Goal: Information Seeking & Learning: Learn about a topic

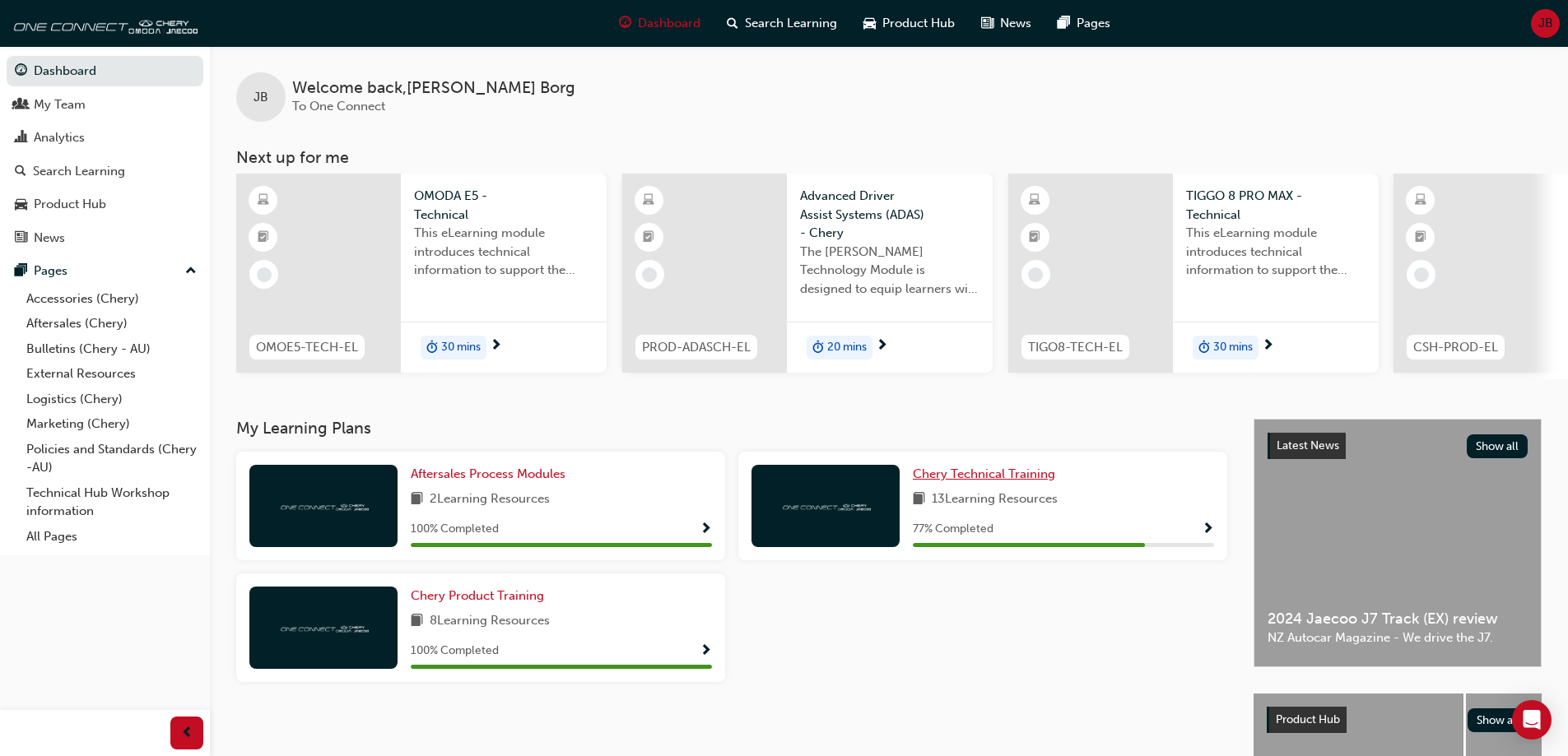
click at [1022, 478] on span "Chery Technical Training" at bounding box center [984, 473] width 143 height 14
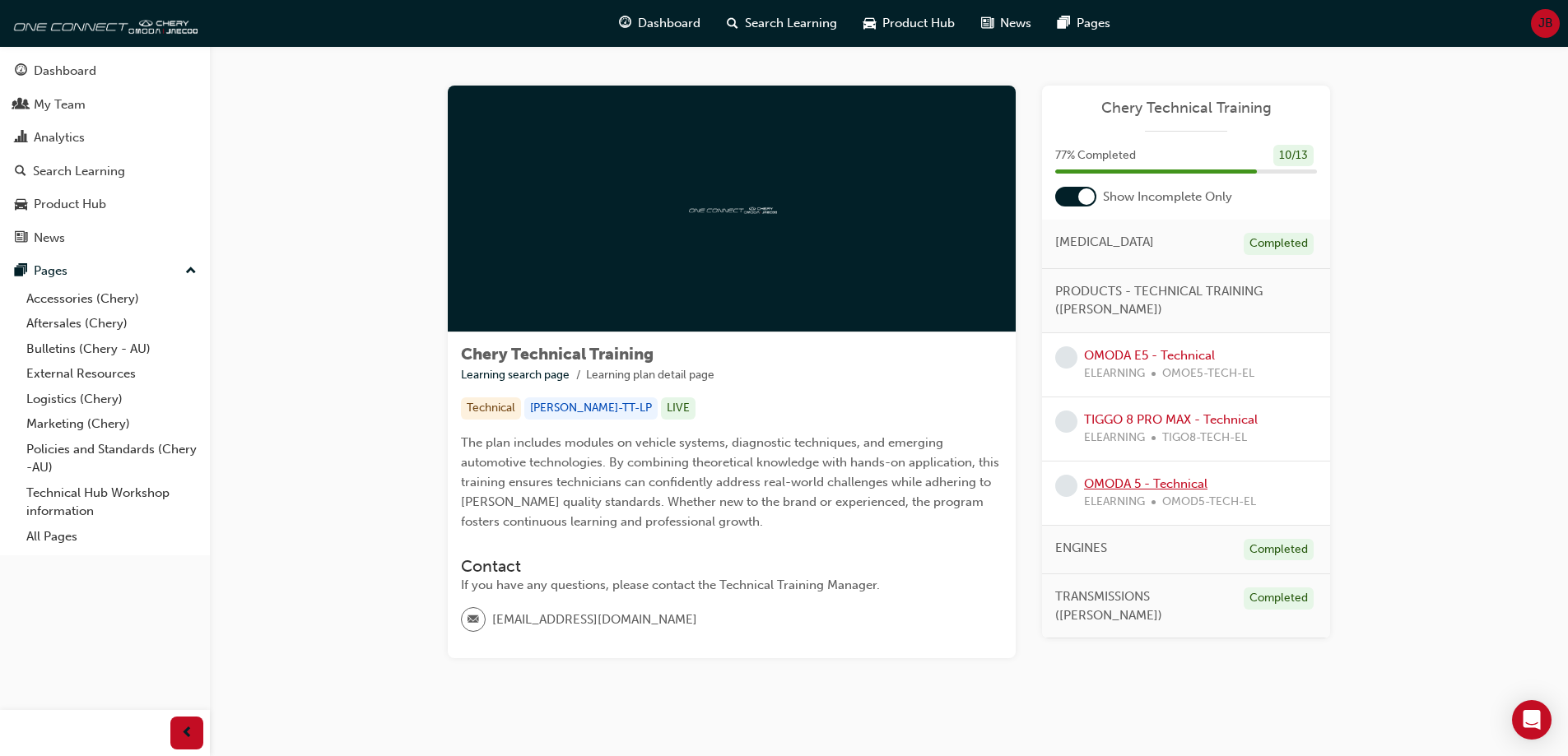
click at [1157, 485] on link "OMODA 5 - Technical" at bounding box center [1146, 483] width 123 height 14
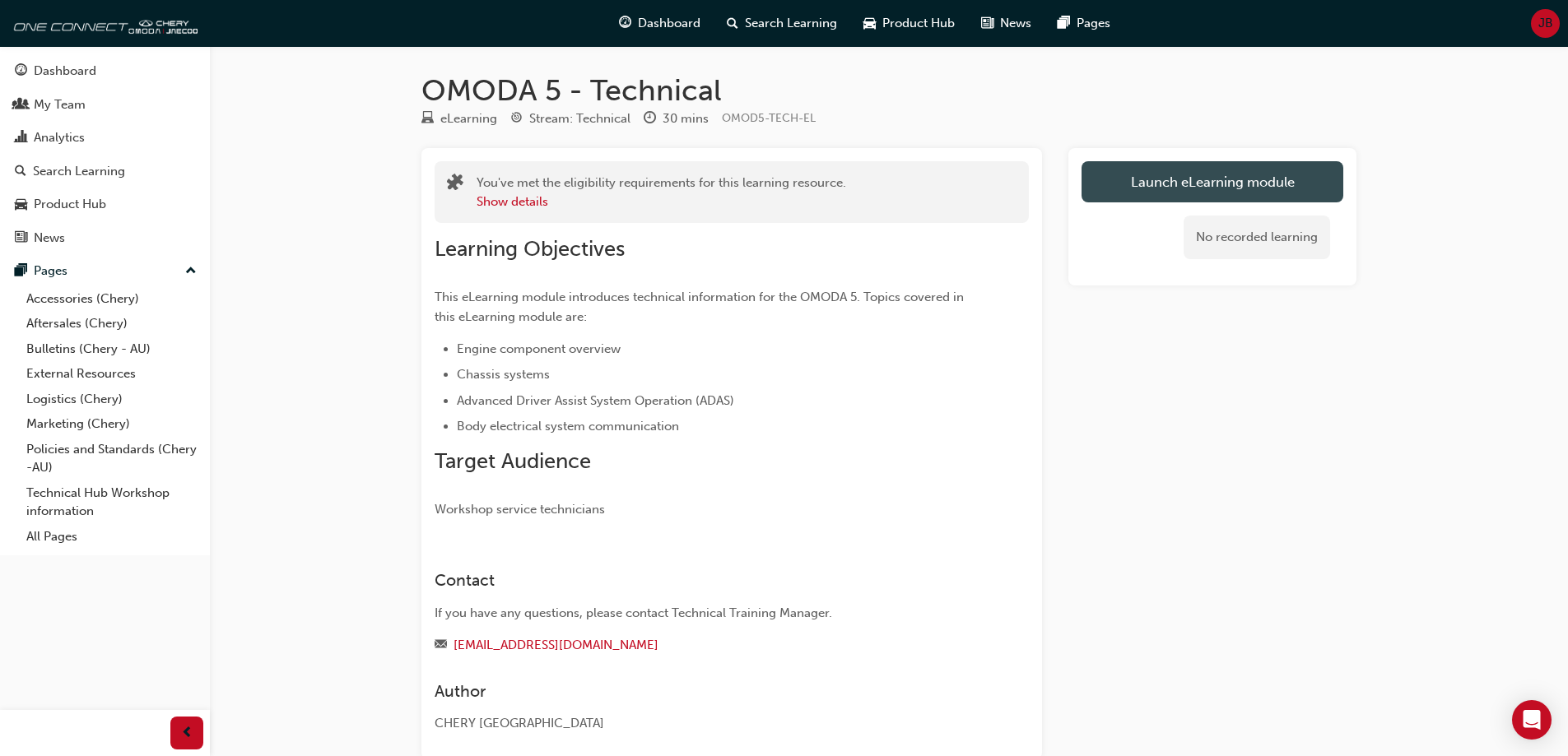
click at [1204, 182] on link "Launch eLearning module" at bounding box center [1211, 181] width 261 height 41
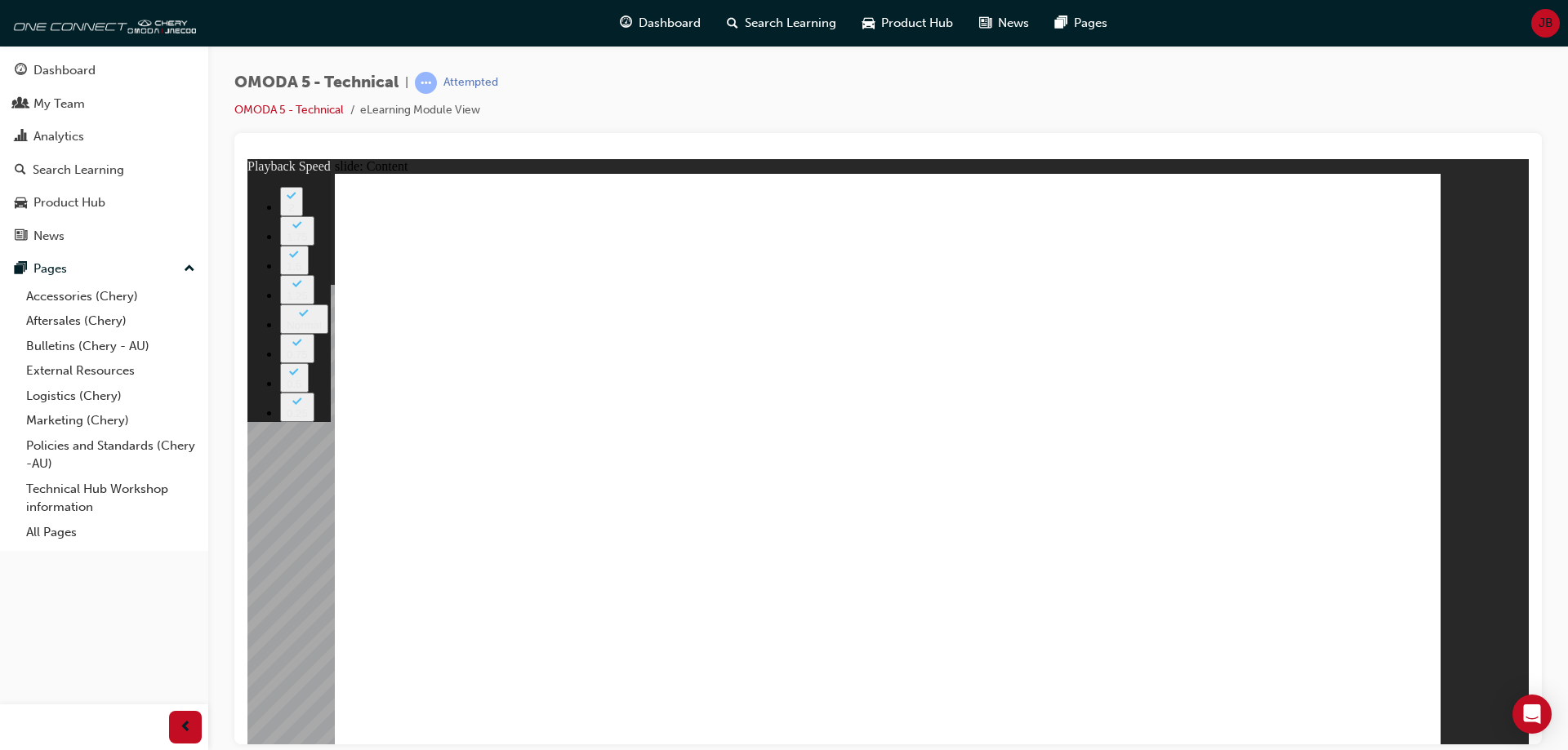
type input "1"
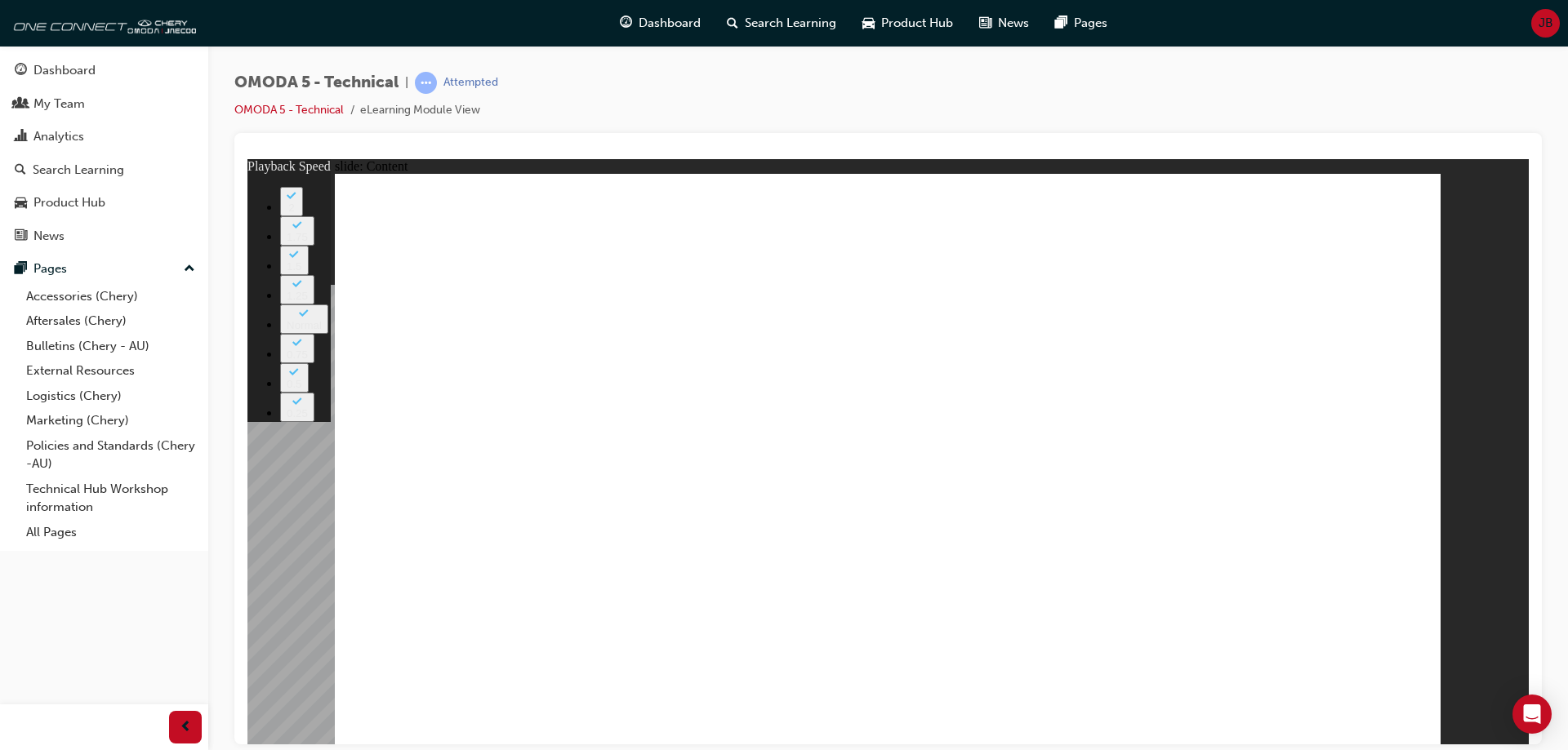
type input "1"
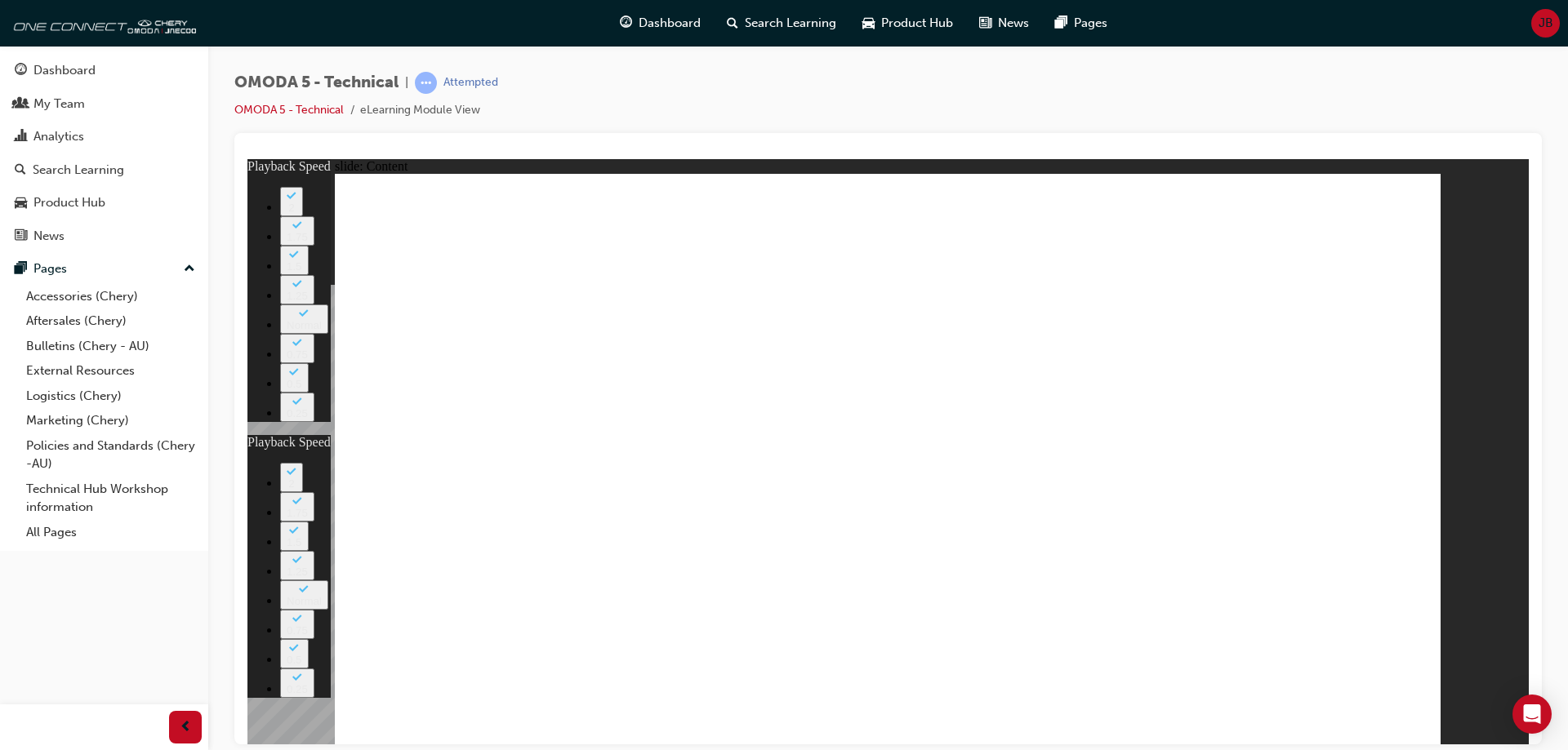
type input "1"
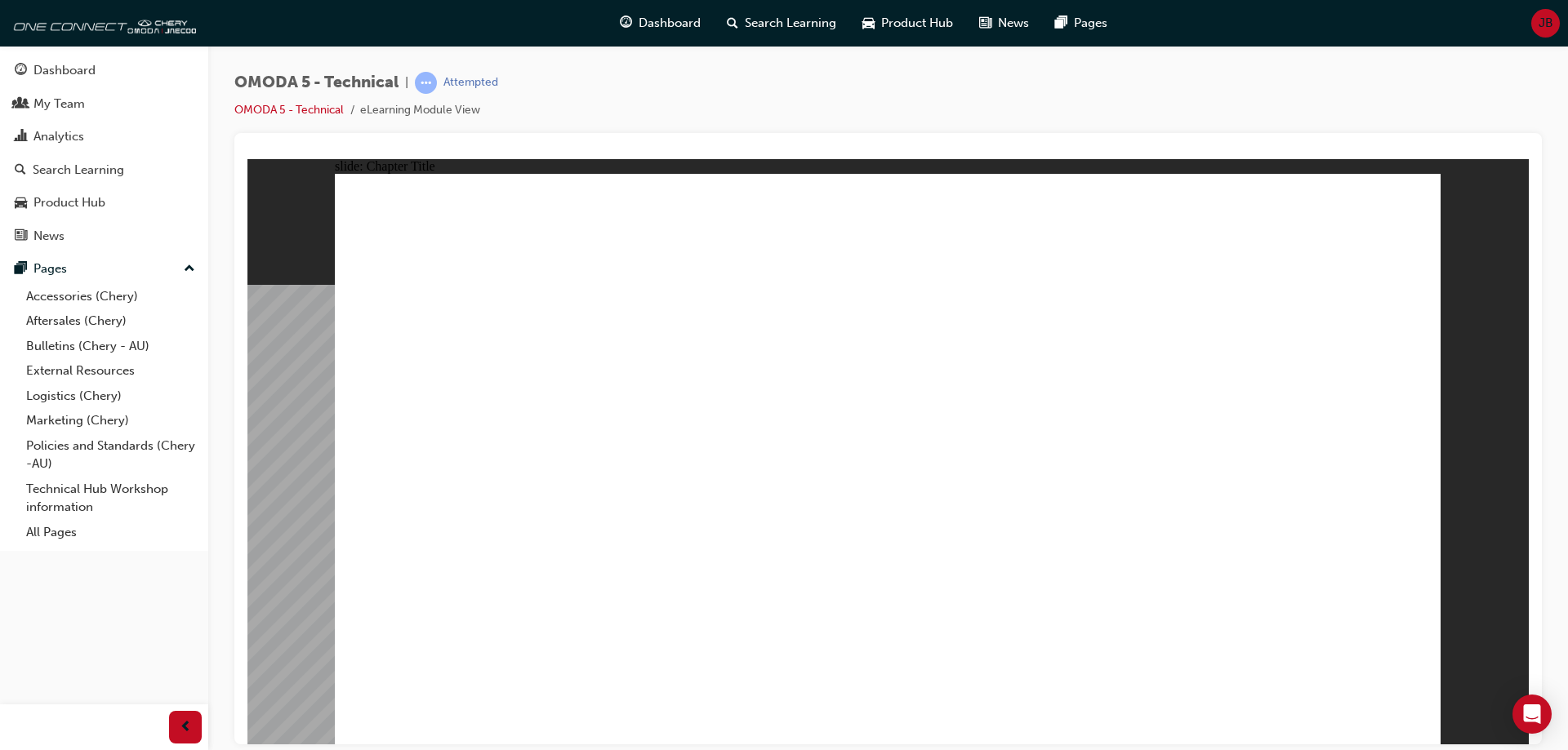
radio input "true"
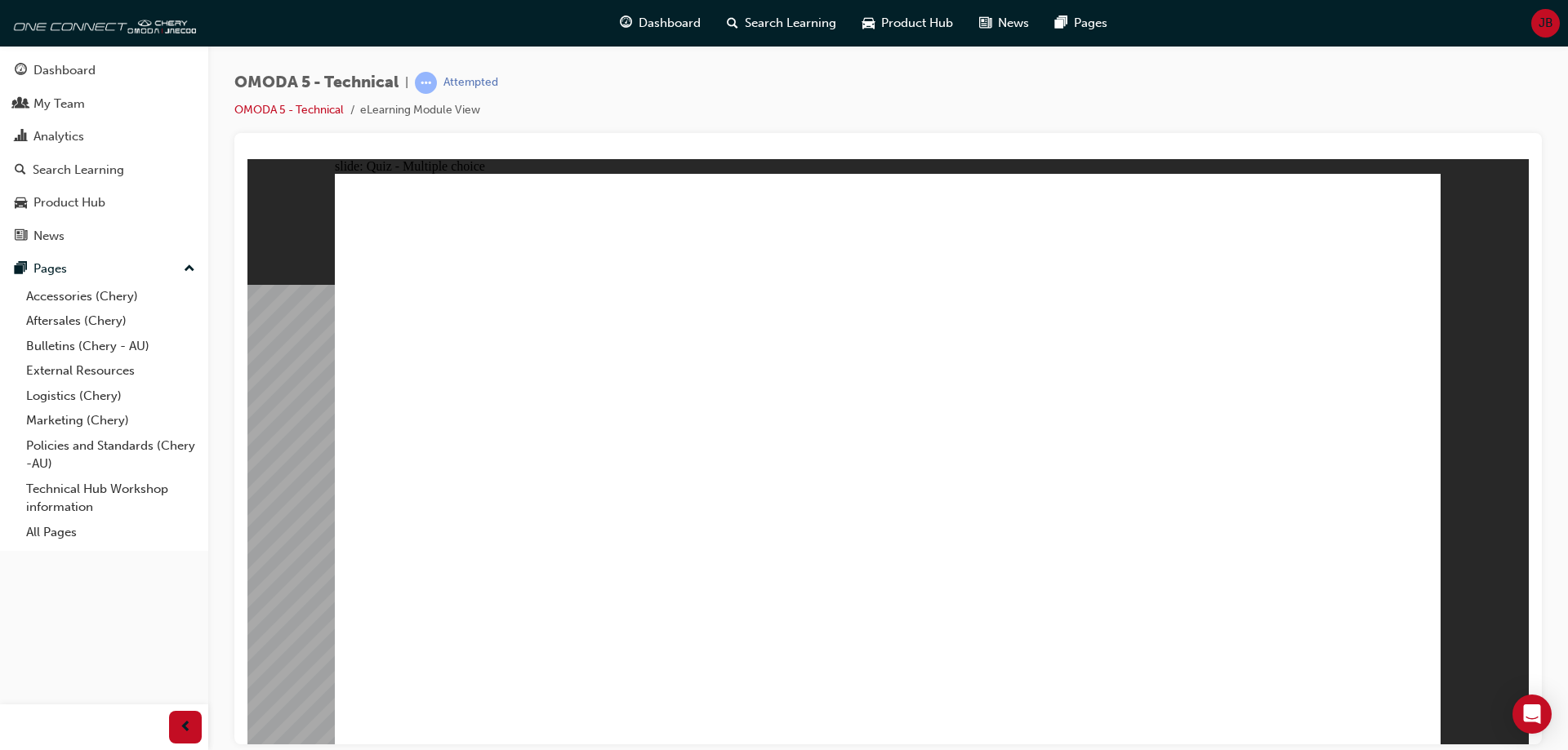
radio input "true"
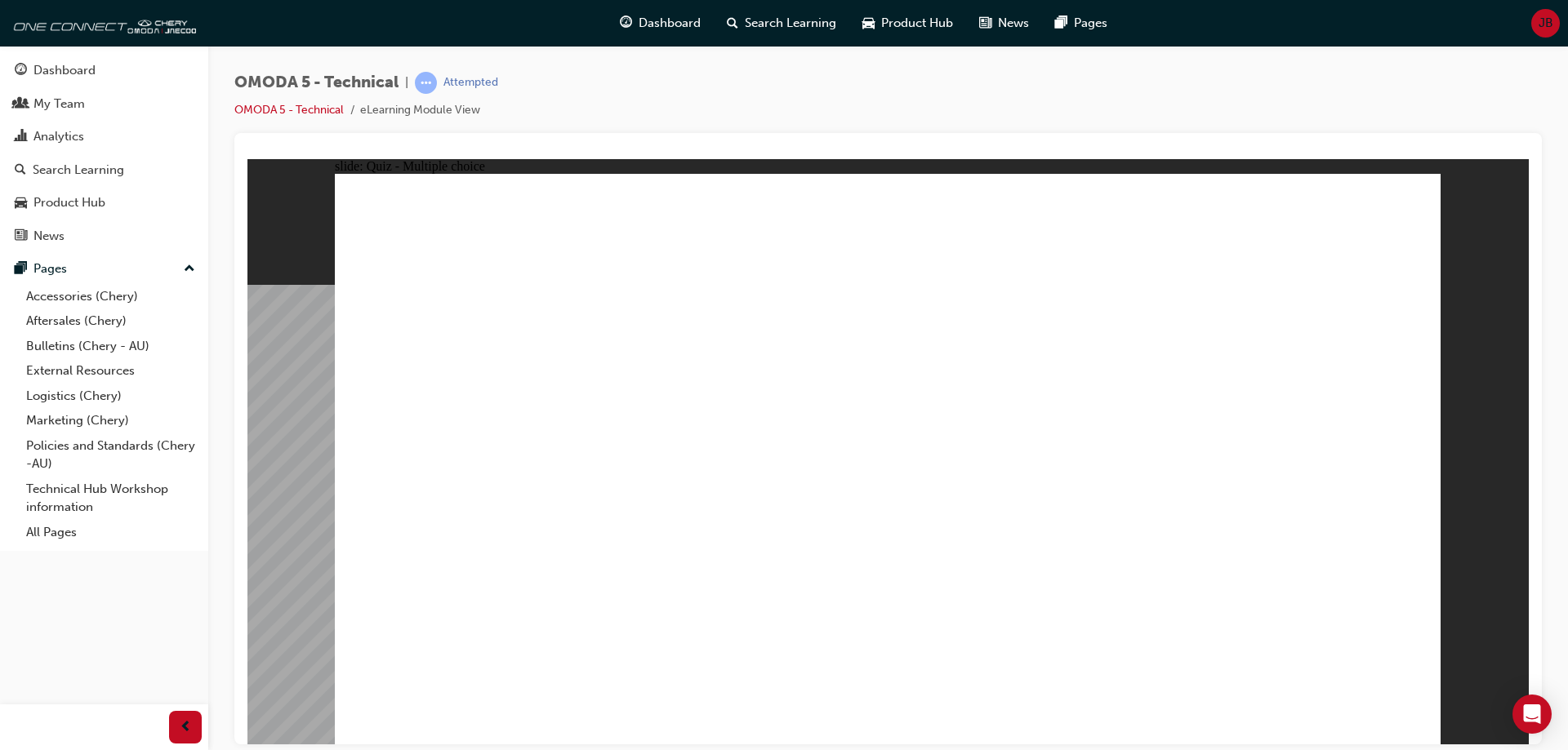
radio input "true"
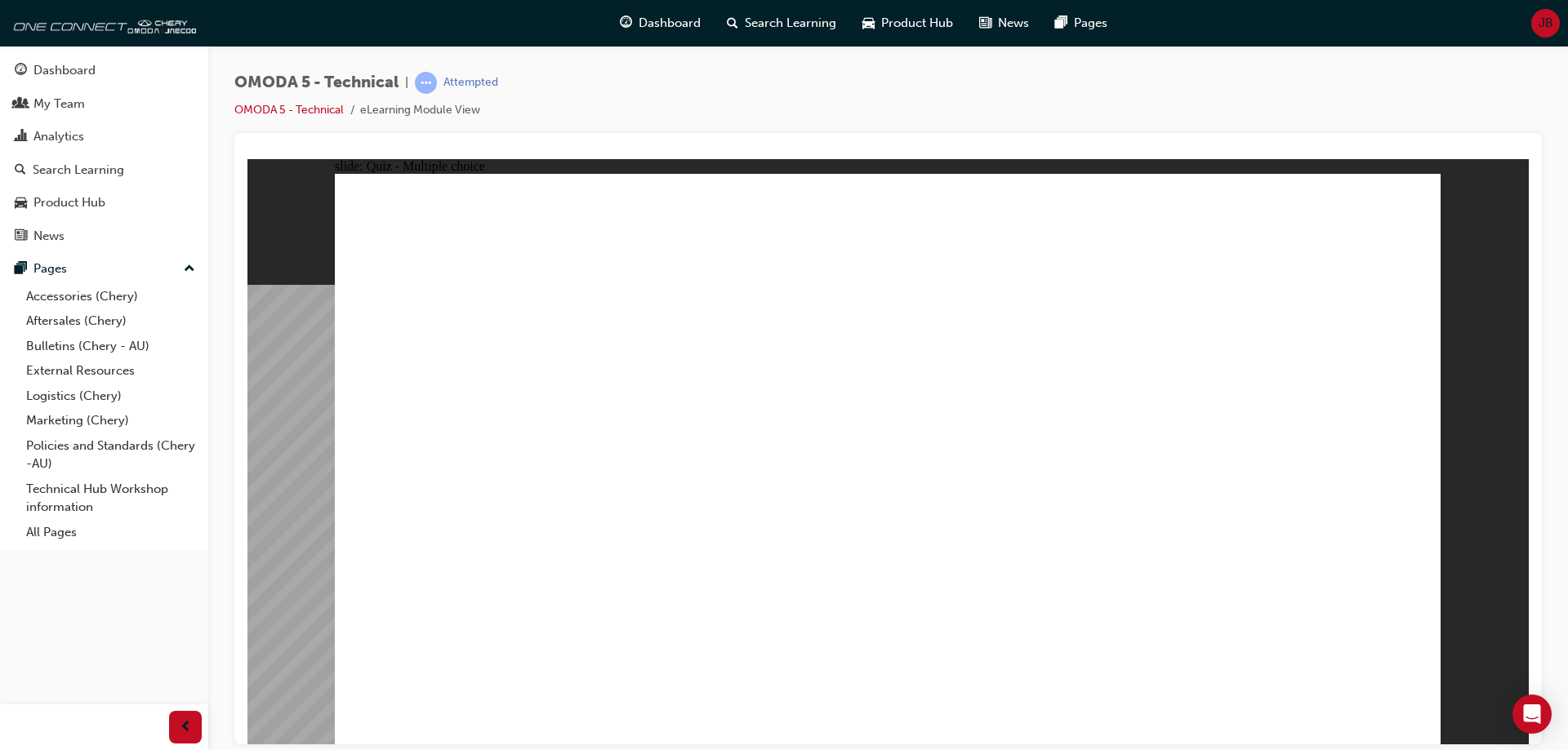
radio input "true"
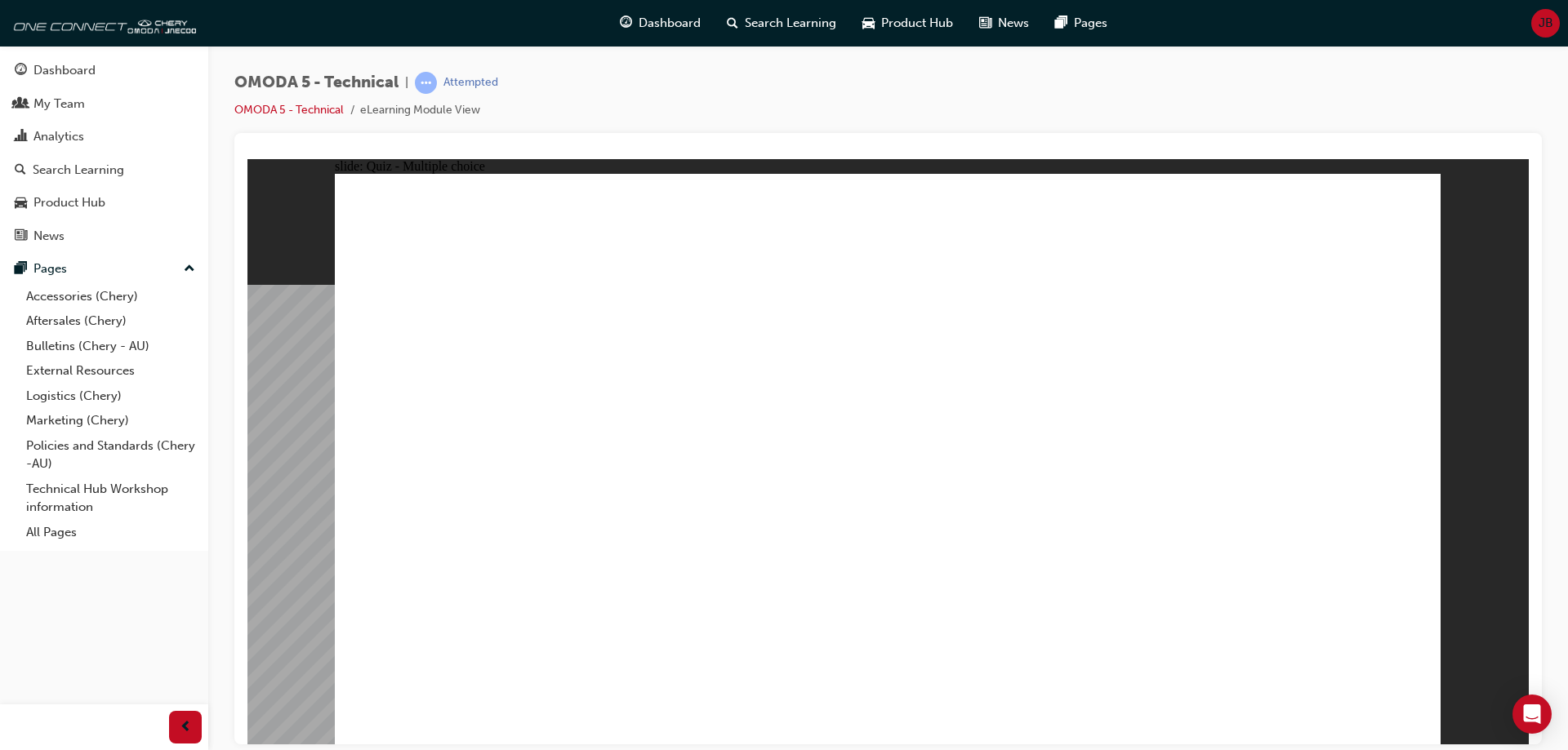
radio input "true"
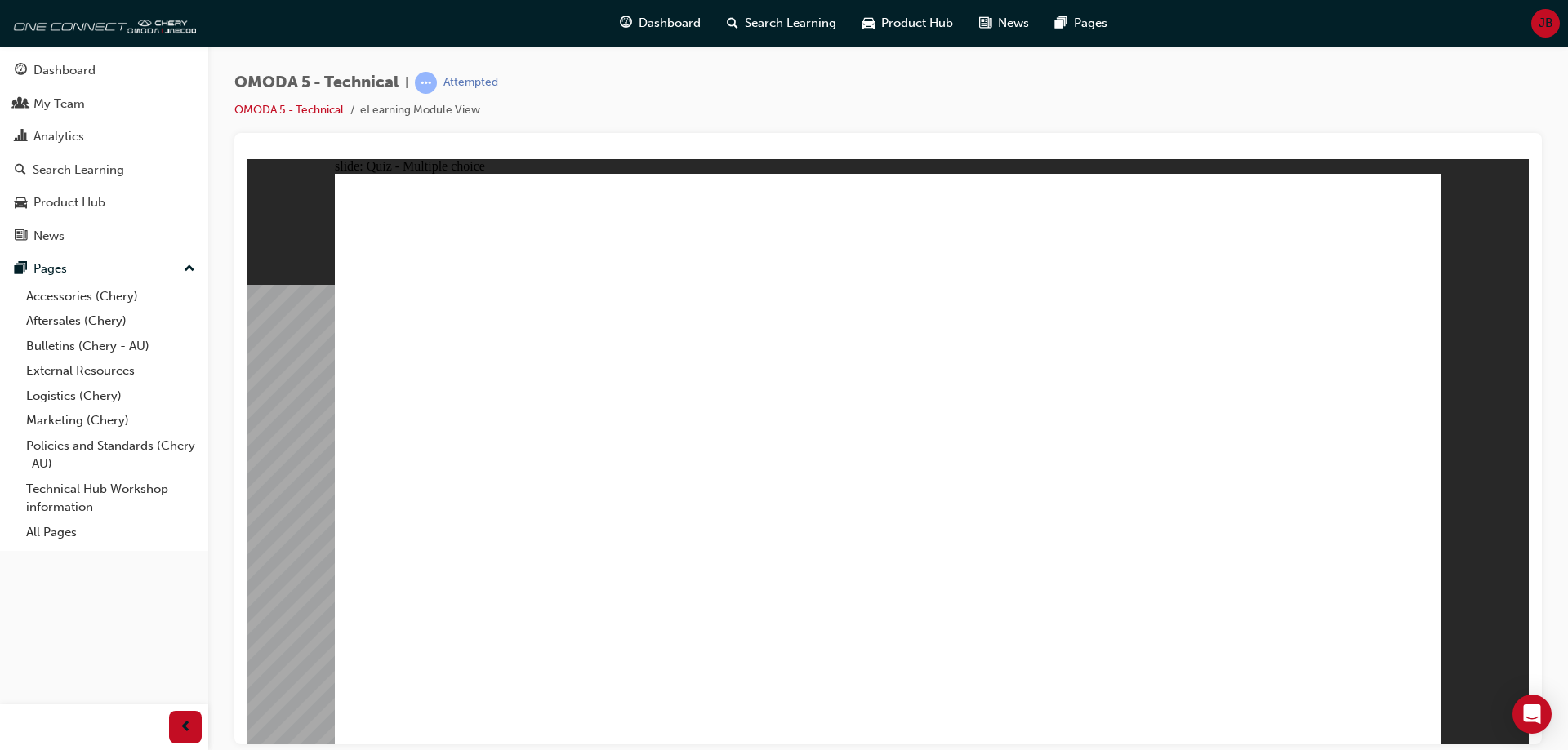
drag, startPoint x: 427, startPoint y: 407, endPoint x: 471, endPoint y: 396, distance: 45.4
drag, startPoint x: 1085, startPoint y: 391, endPoint x: 543, endPoint y: 472, distance: 548.0
drag, startPoint x: 850, startPoint y: 399, endPoint x: 847, endPoint y: 408, distance: 9.5
drag, startPoint x: 813, startPoint y: 397, endPoint x: 693, endPoint y: 473, distance: 142.0
drag, startPoint x: 712, startPoint y: 409, endPoint x: 445, endPoint y: 483, distance: 277.1
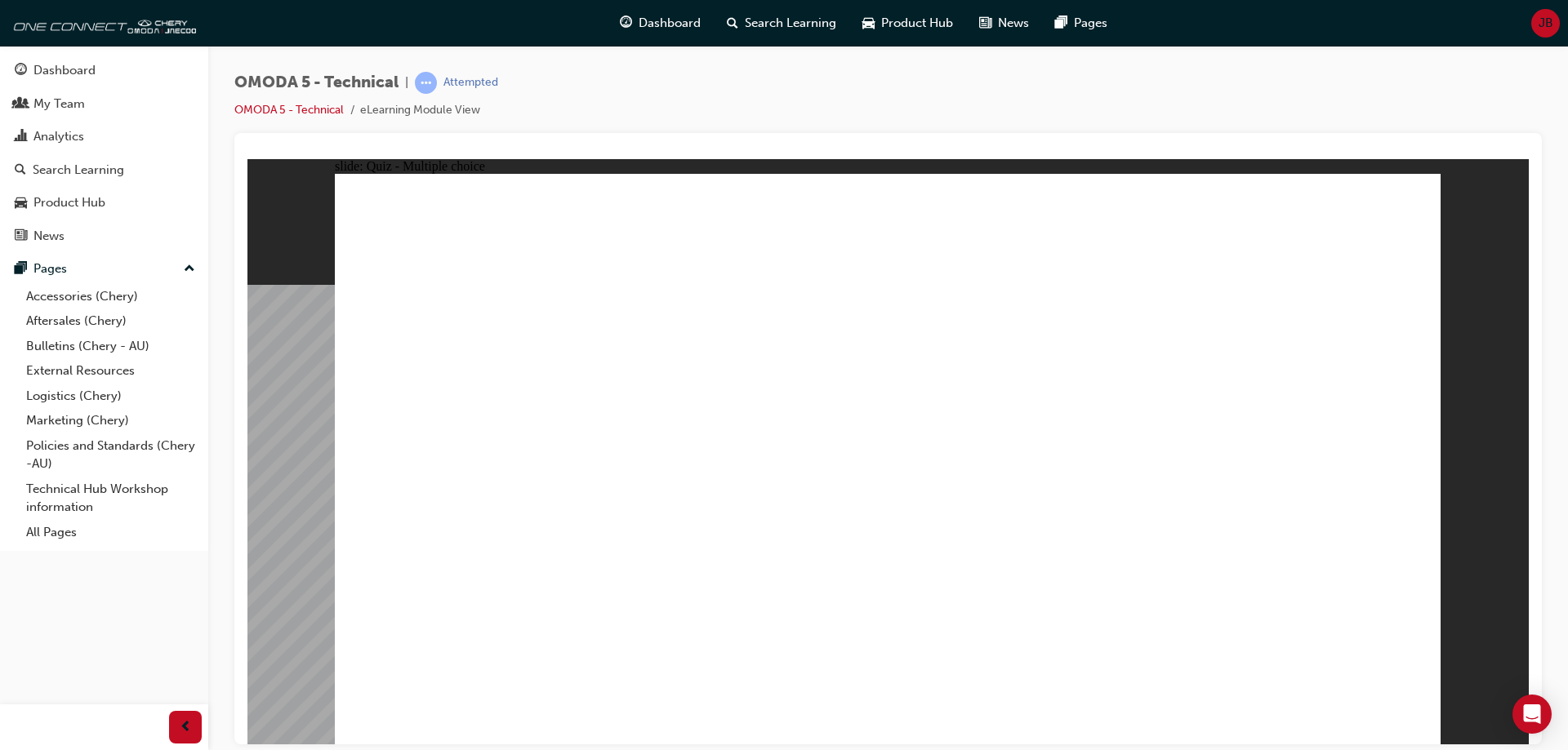
drag, startPoint x: 444, startPoint y: 405, endPoint x: 841, endPoint y: 488, distance: 405.6
drag, startPoint x: 571, startPoint y: 382, endPoint x: 1097, endPoint y: 455, distance: 531.0
drag, startPoint x: 966, startPoint y: 407, endPoint x: 1239, endPoint y: 484, distance: 283.7
drag, startPoint x: 1194, startPoint y: 418, endPoint x: 925, endPoint y: 501, distance: 281.5
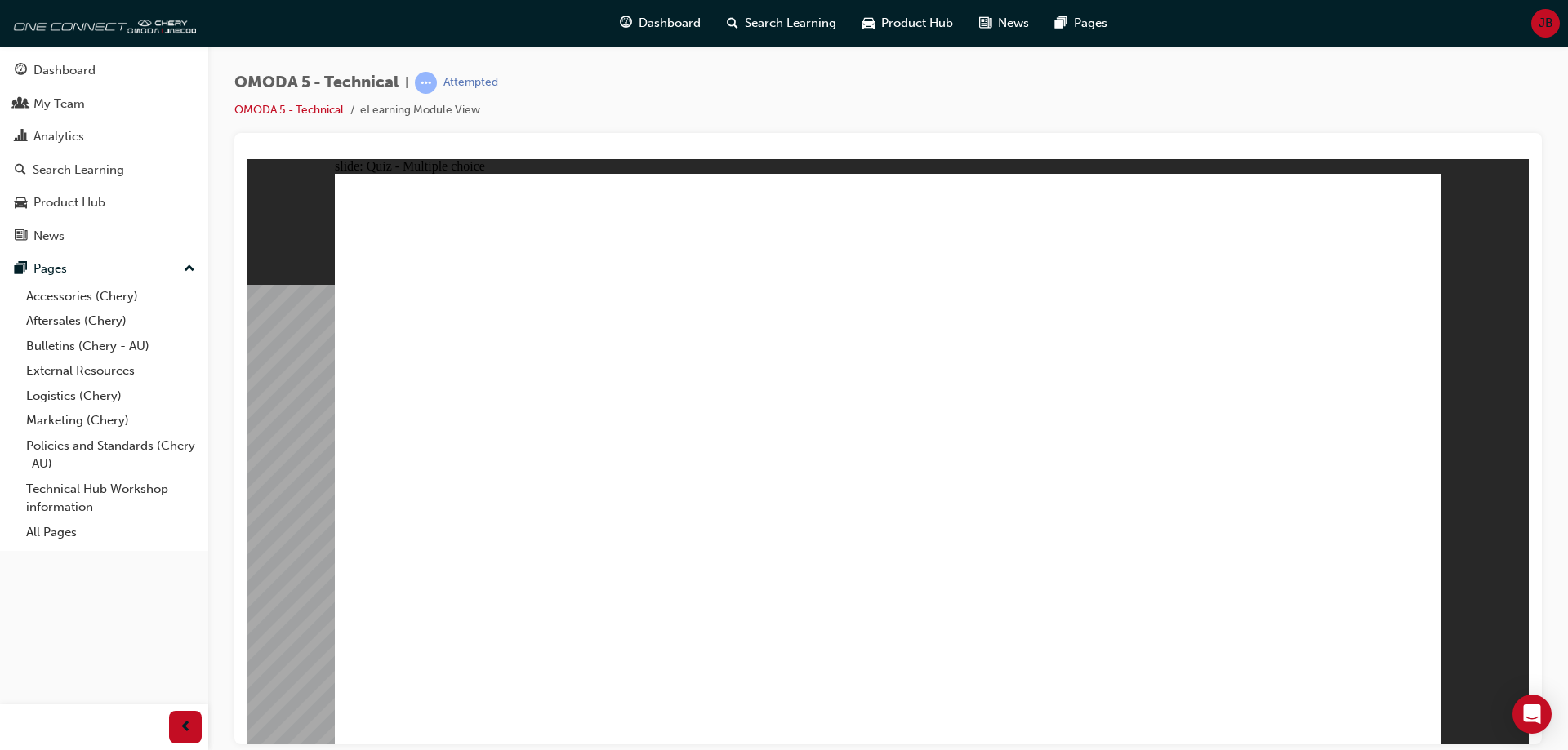
radio input "true"
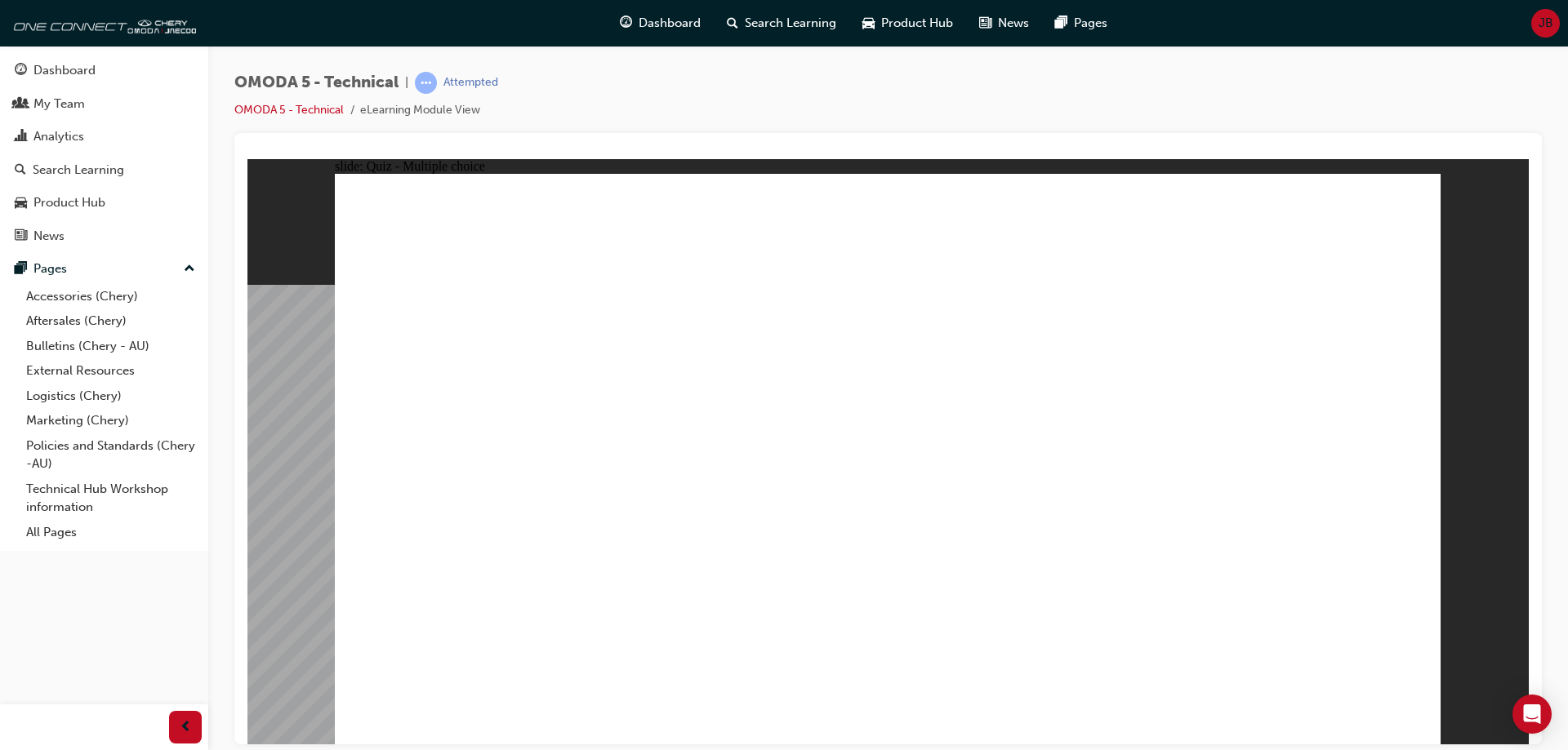
drag, startPoint x: 691, startPoint y: 535, endPoint x: 1063, endPoint y: 342, distance: 419.1
drag, startPoint x: 987, startPoint y: 234, endPoint x: 696, endPoint y: 527, distance: 413.0
drag, startPoint x: 519, startPoint y: 536, endPoint x: 1070, endPoint y: 312, distance: 594.8
drag, startPoint x: 861, startPoint y: 544, endPoint x: 1015, endPoint y: 364, distance: 236.9
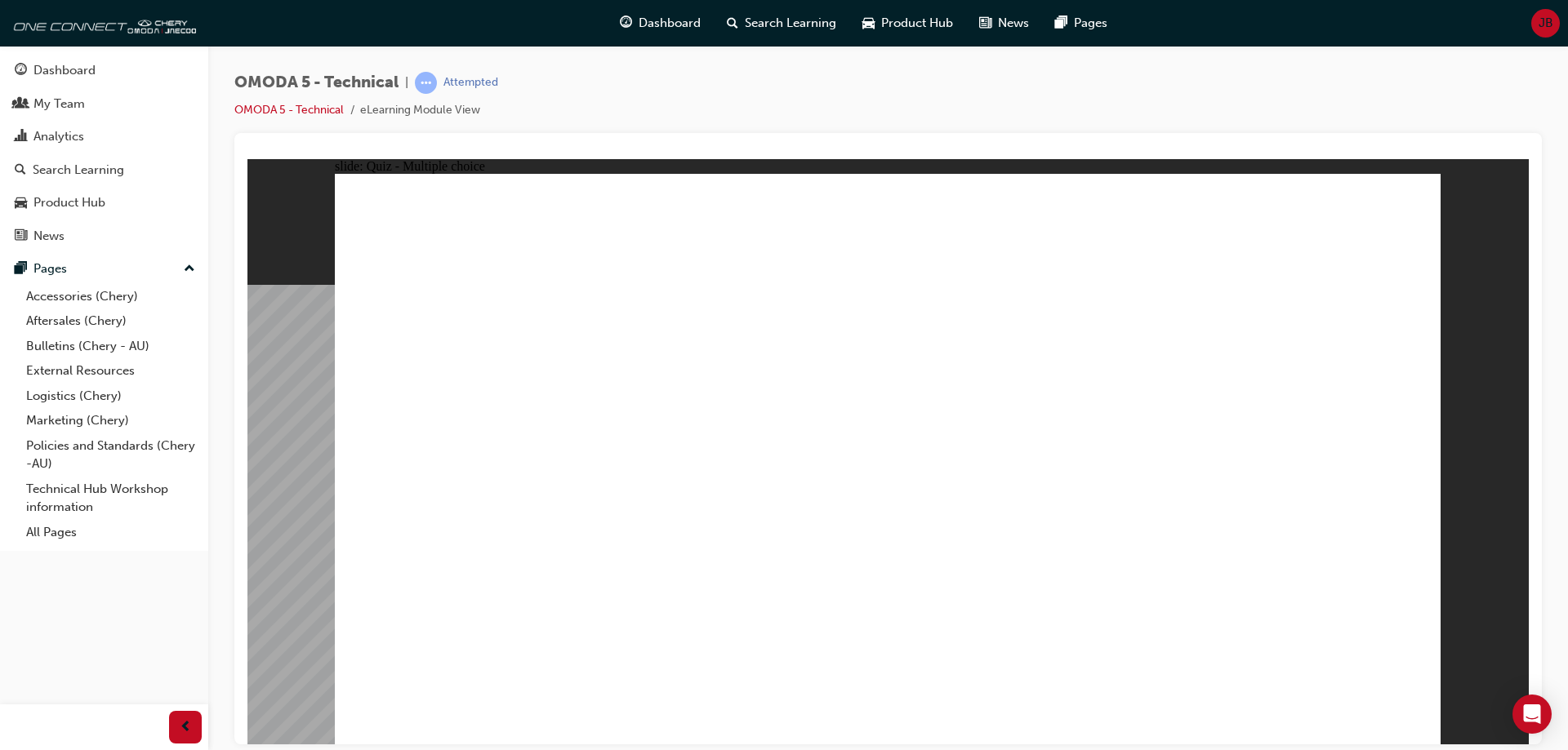
radio input "true"
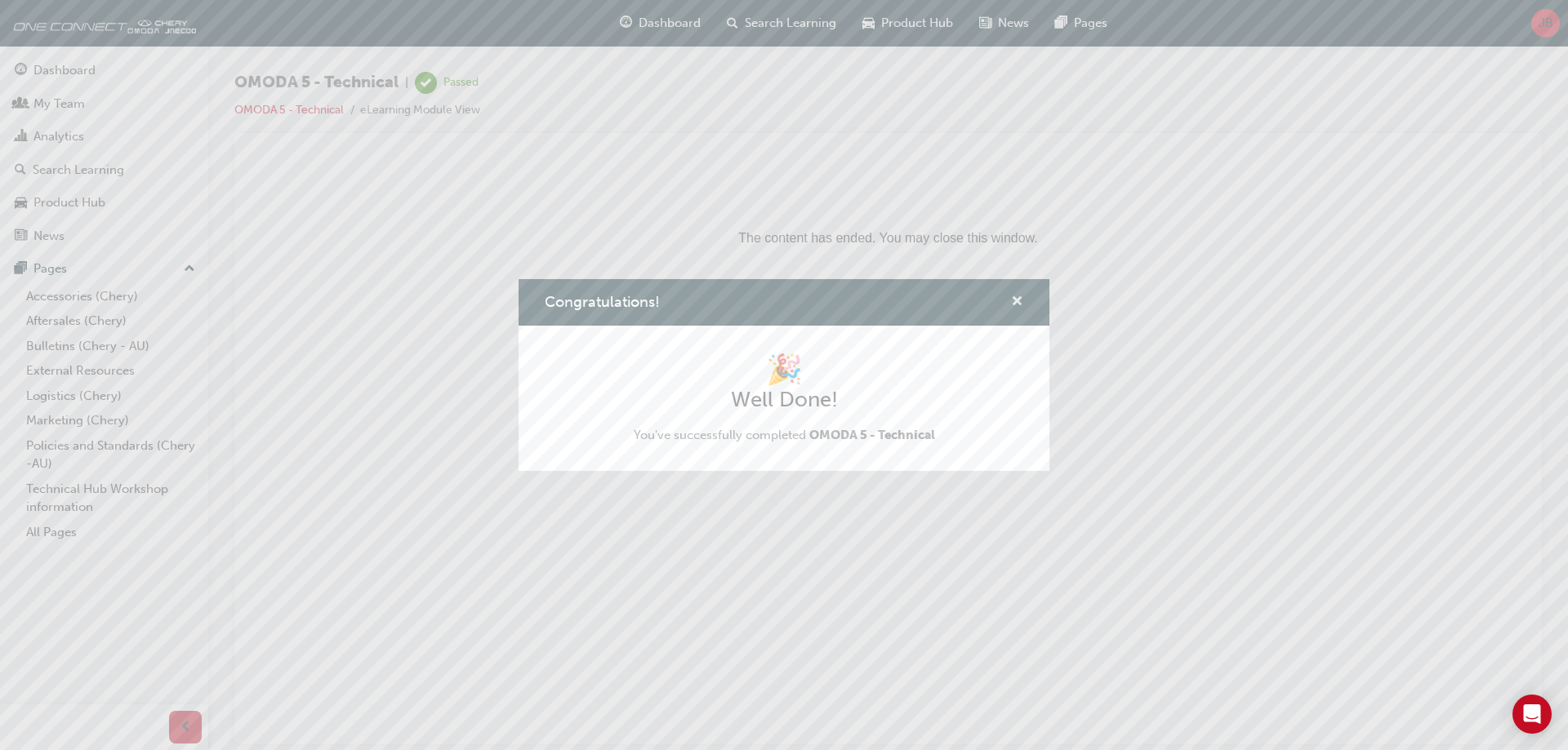
click at [1021, 298] on span "cross-icon" at bounding box center [1017, 302] width 12 height 14
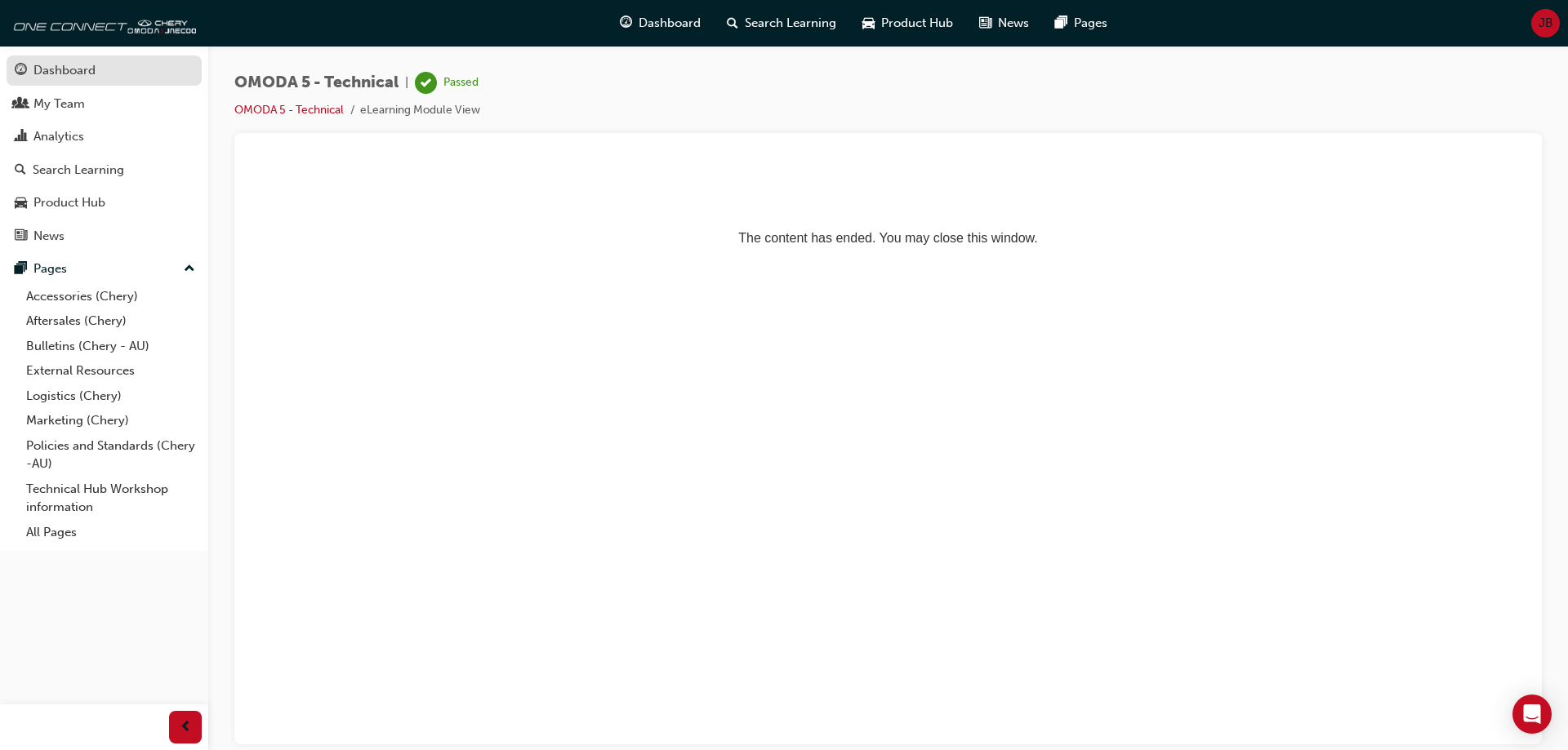
click at [107, 60] on div "Dashboard" at bounding box center [103, 70] width 179 height 20
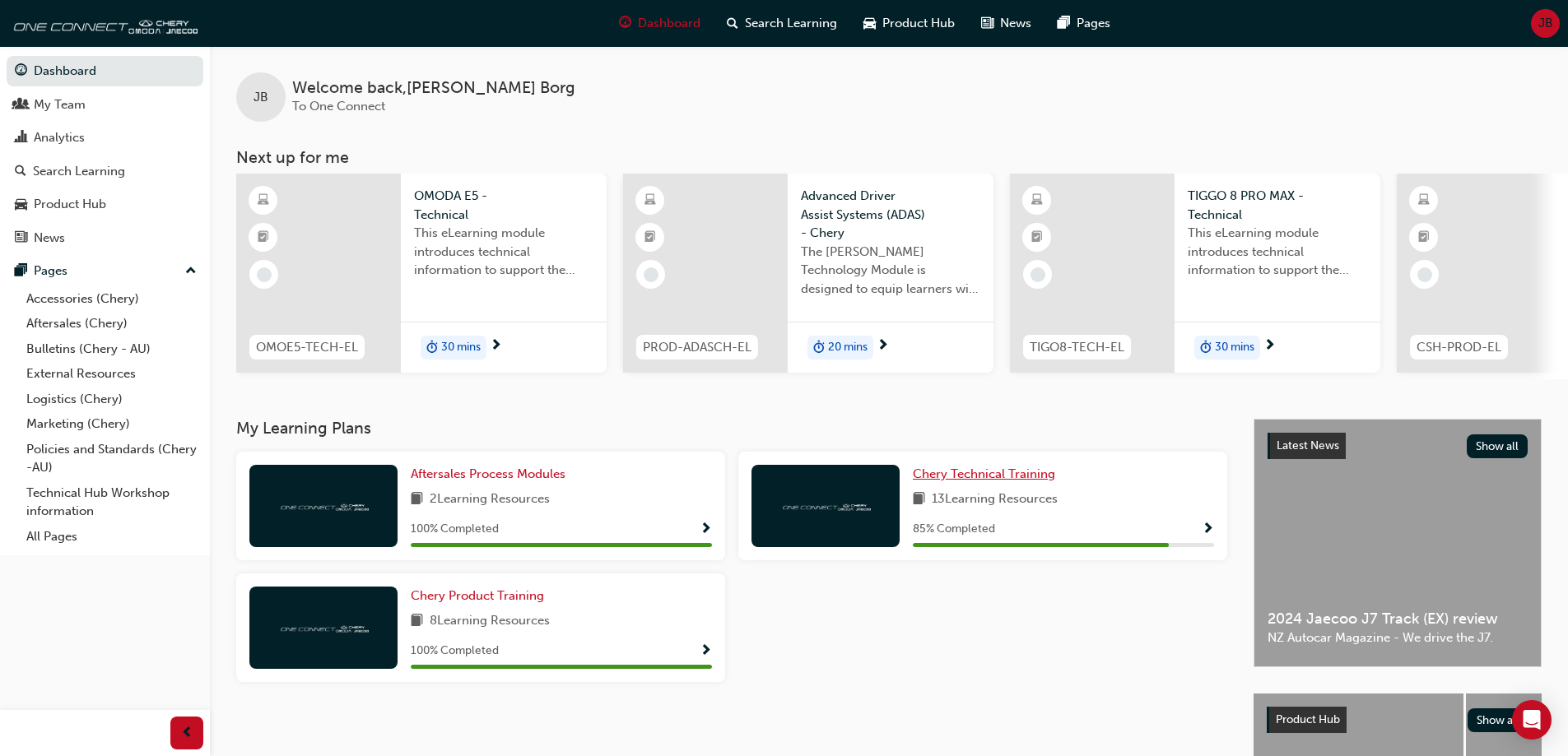
click at [1028, 481] on span "Chery Technical Training" at bounding box center [984, 473] width 143 height 14
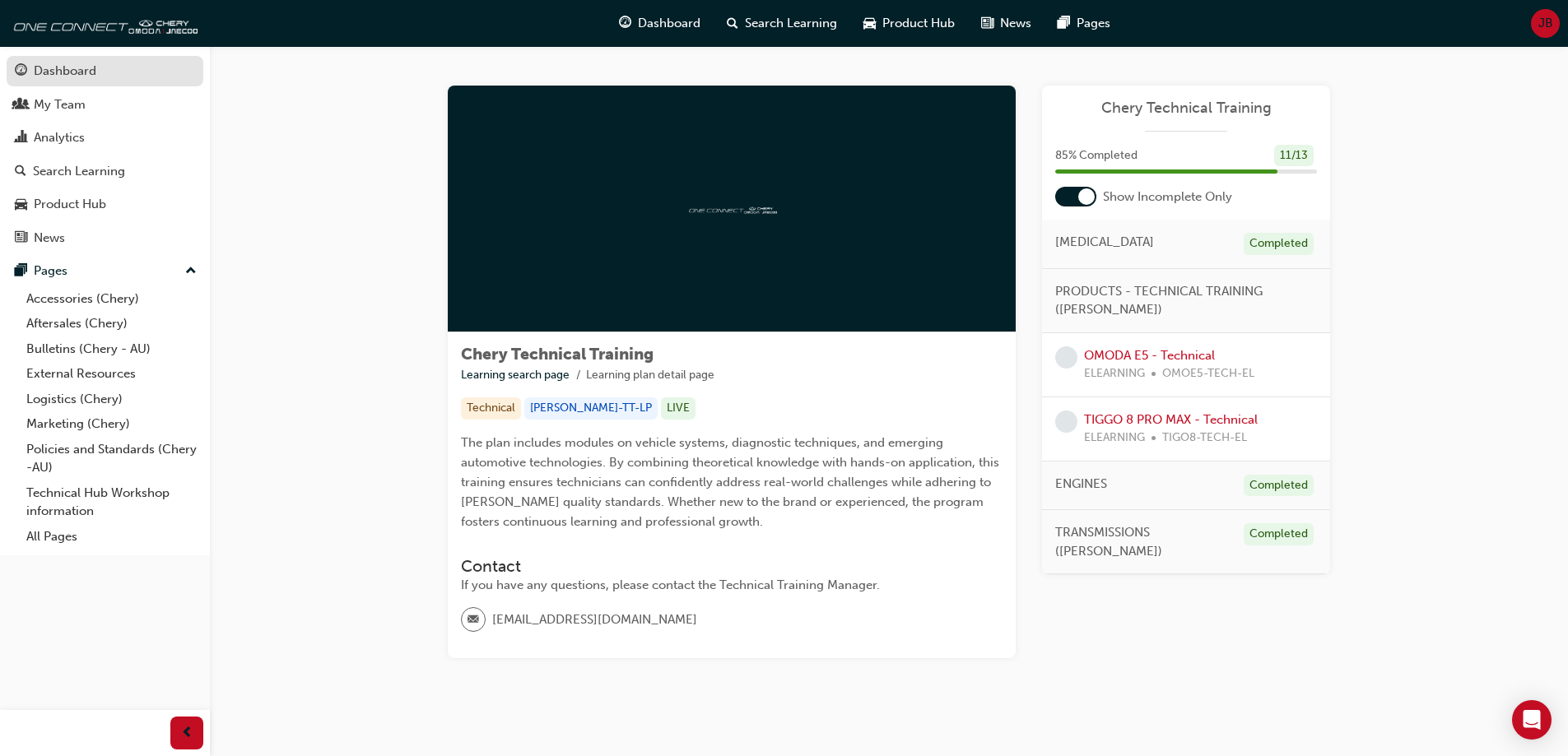
click at [76, 76] on div "Dashboard" at bounding box center [65, 71] width 63 height 19
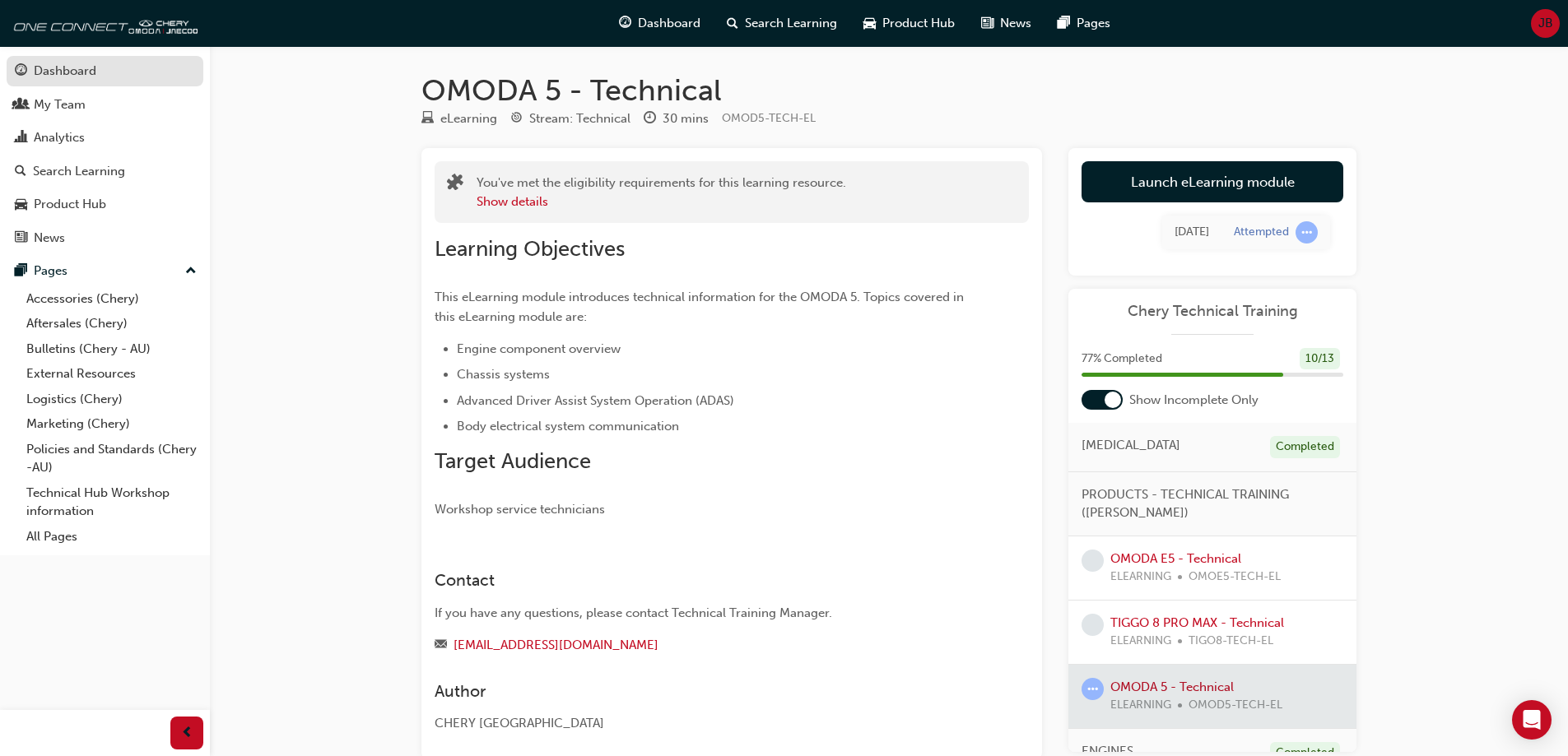
click at [84, 67] on div "Dashboard" at bounding box center [65, 71] width 63 height 19
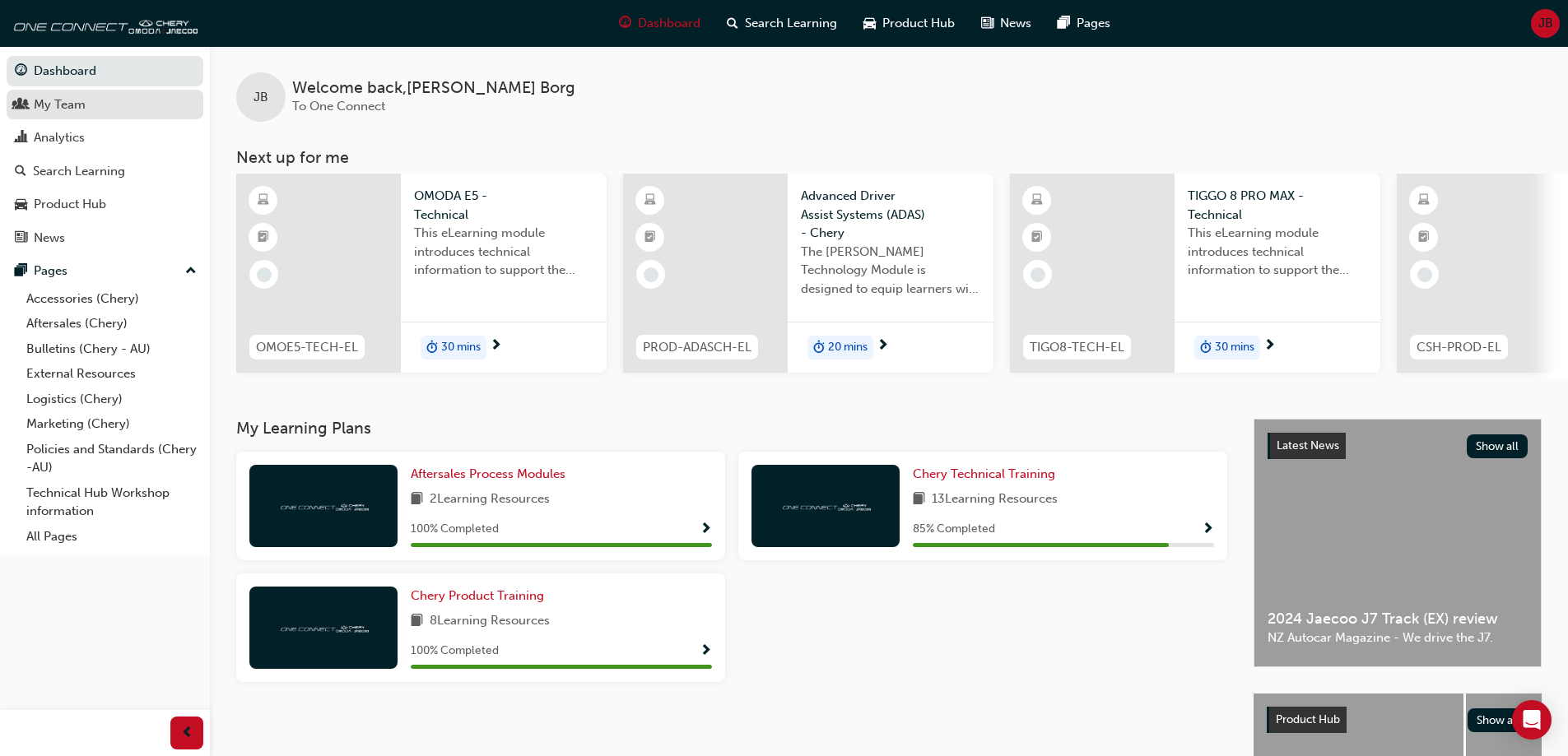
click at [99, 114] on div "My Team" at bounding box center [104, 104] width 180 height 20
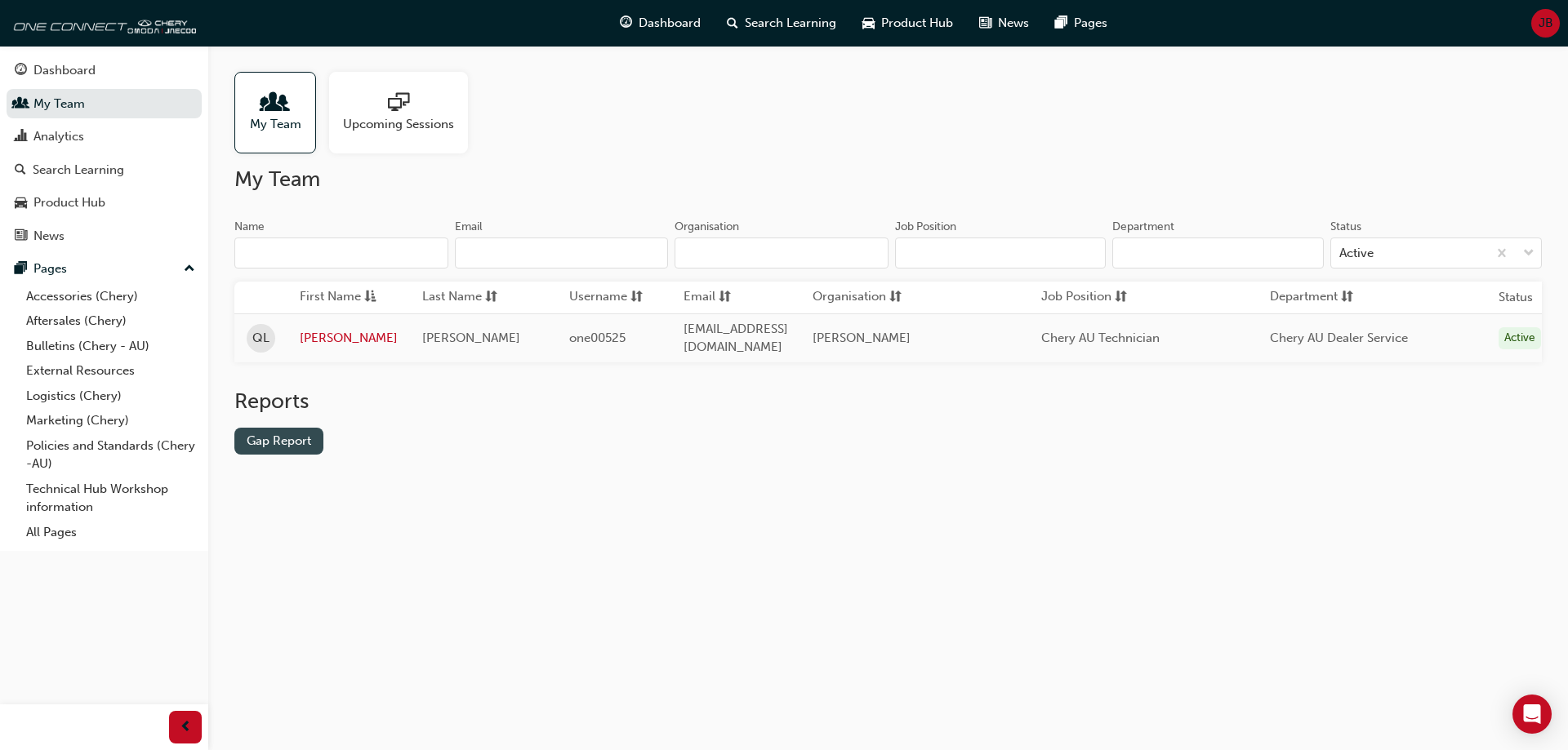
click at [308, 435] on link "Gap Report" at bounding box center [278, 441] width 89 height 27
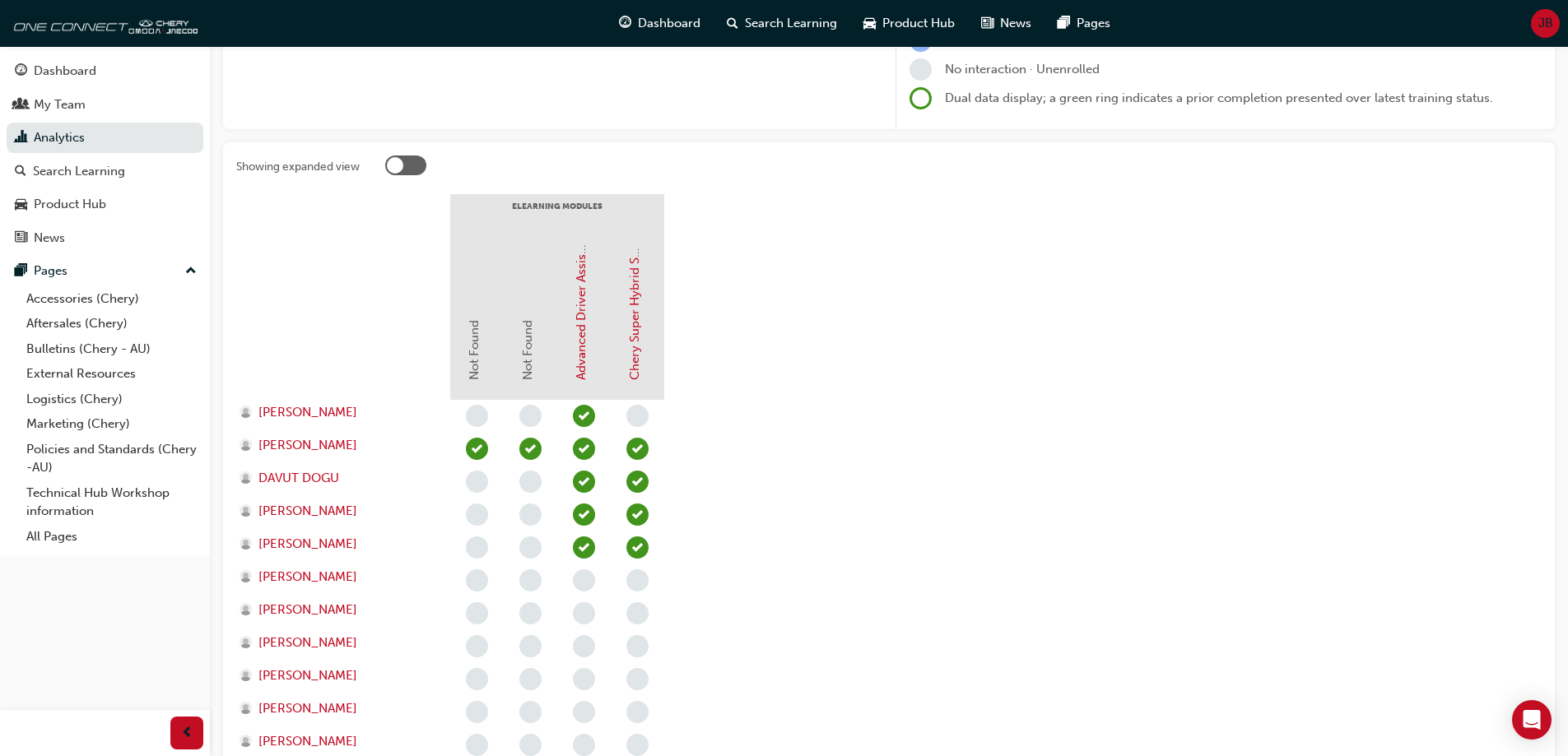
scroll to position [247, 0]
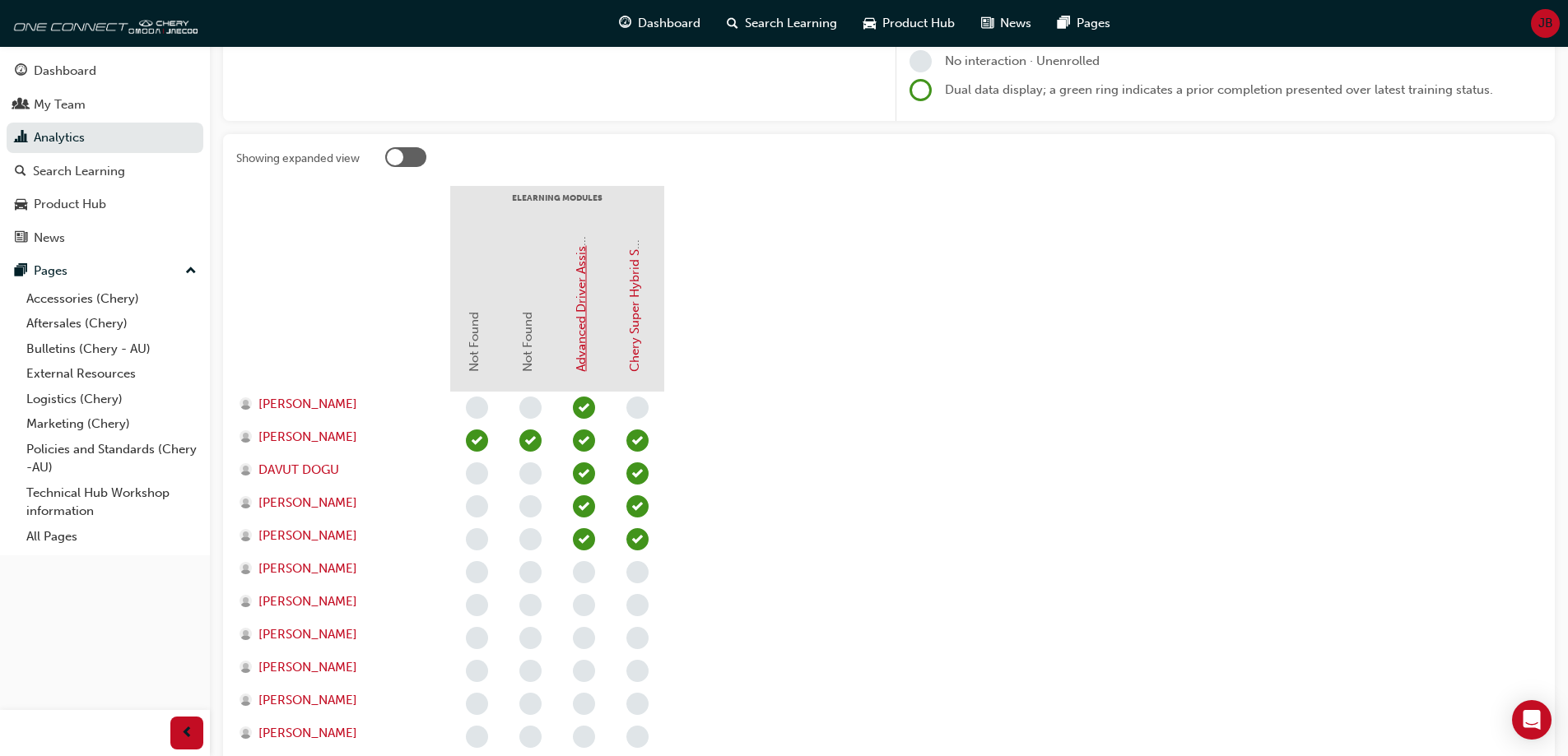
click at [582, 336] on link "Advanced Driver Assist Systems (ADAS) - Chery" at bounding box center [581, 237] width 14 height 269
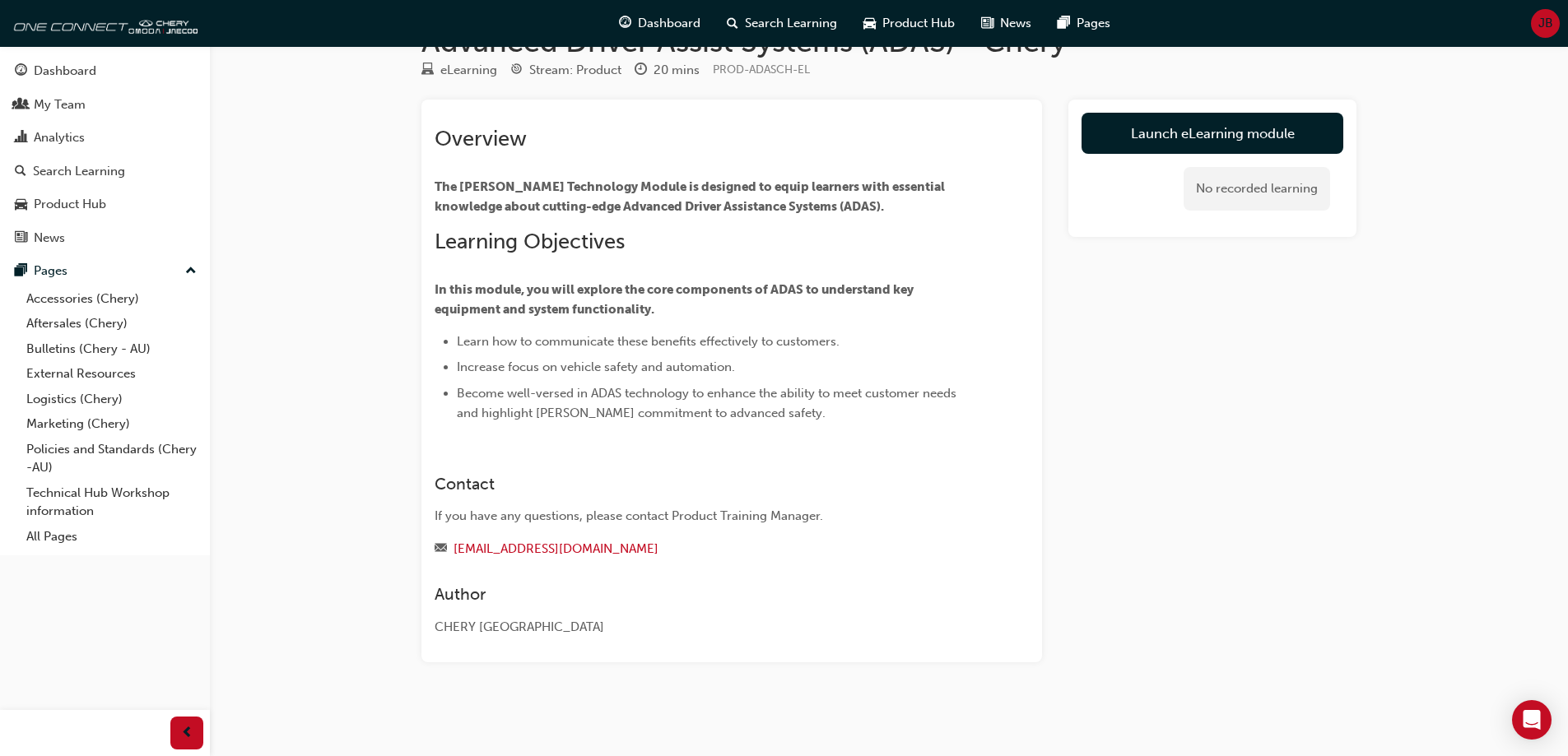
scroll to position [48, 0]
click at [1163, 132] on link "Launch eLearning module" at bounding box center [1211, 133] width 261 height 41
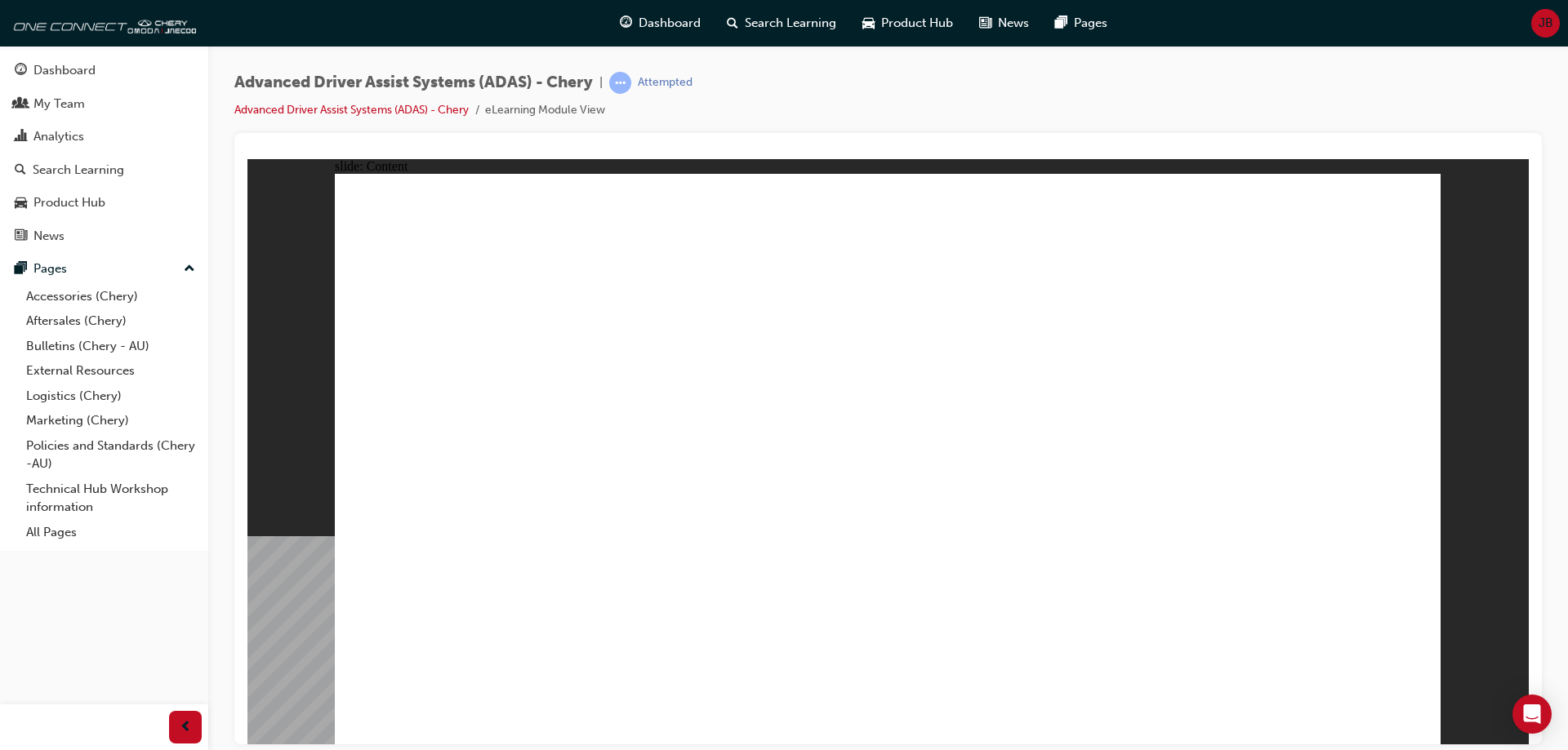
drag, startPoint x: 1278, startPoint y: 433, endPoint x: 1301, endPoint y: 442, distance: 24.7
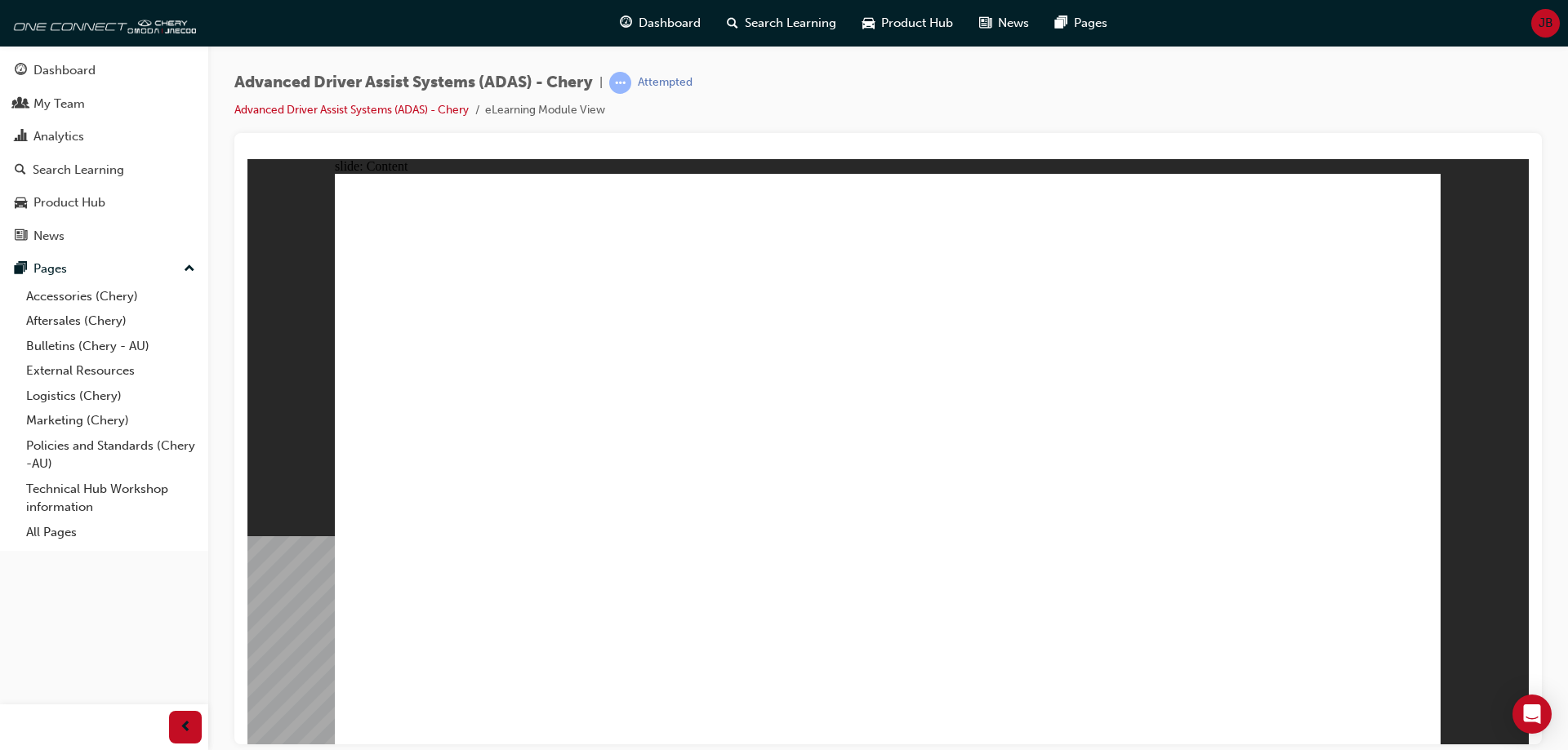
drag, startPoint x: 840, startPoint y: 630, endPoint x: 895, endPoint y: 333, distance: 302.0
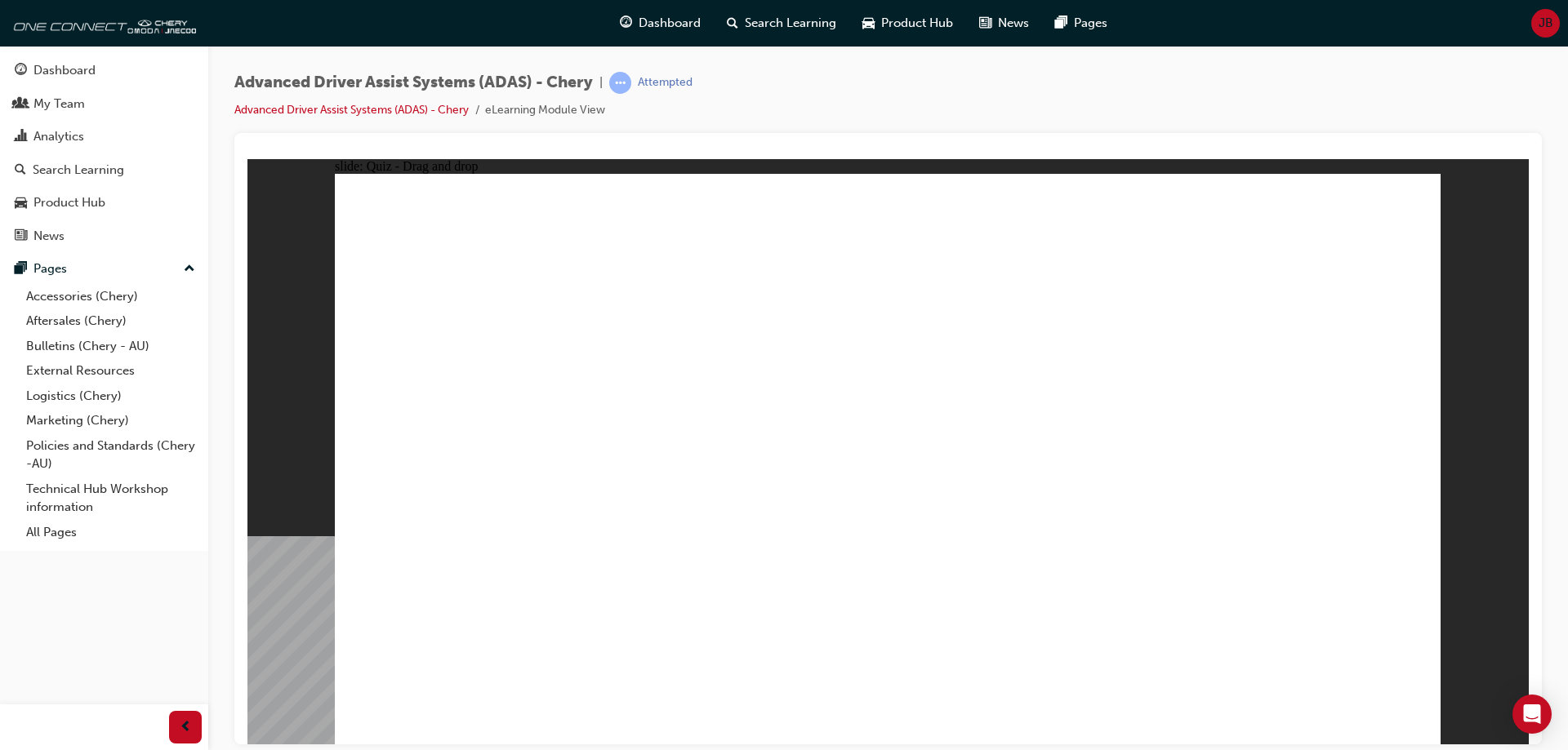
drag, startPoint x: 709, startPoint y: 627, endPoint x: 983, endPoint y: 283, distance: 439.8
drag, startPoint x: 508, startPoint y: 623, endPoint x: 1236, endPoint y: 248, distance: 818.9
drag, startPoint x: 1022, startPoint y: 633, endPoint x: 1217, endPoint y: 298, distance: 387.6
drag, startPoint x: 1232, startPoint y: 643, endPoint x: 1282, endPoint y: 330, distance: 317.0
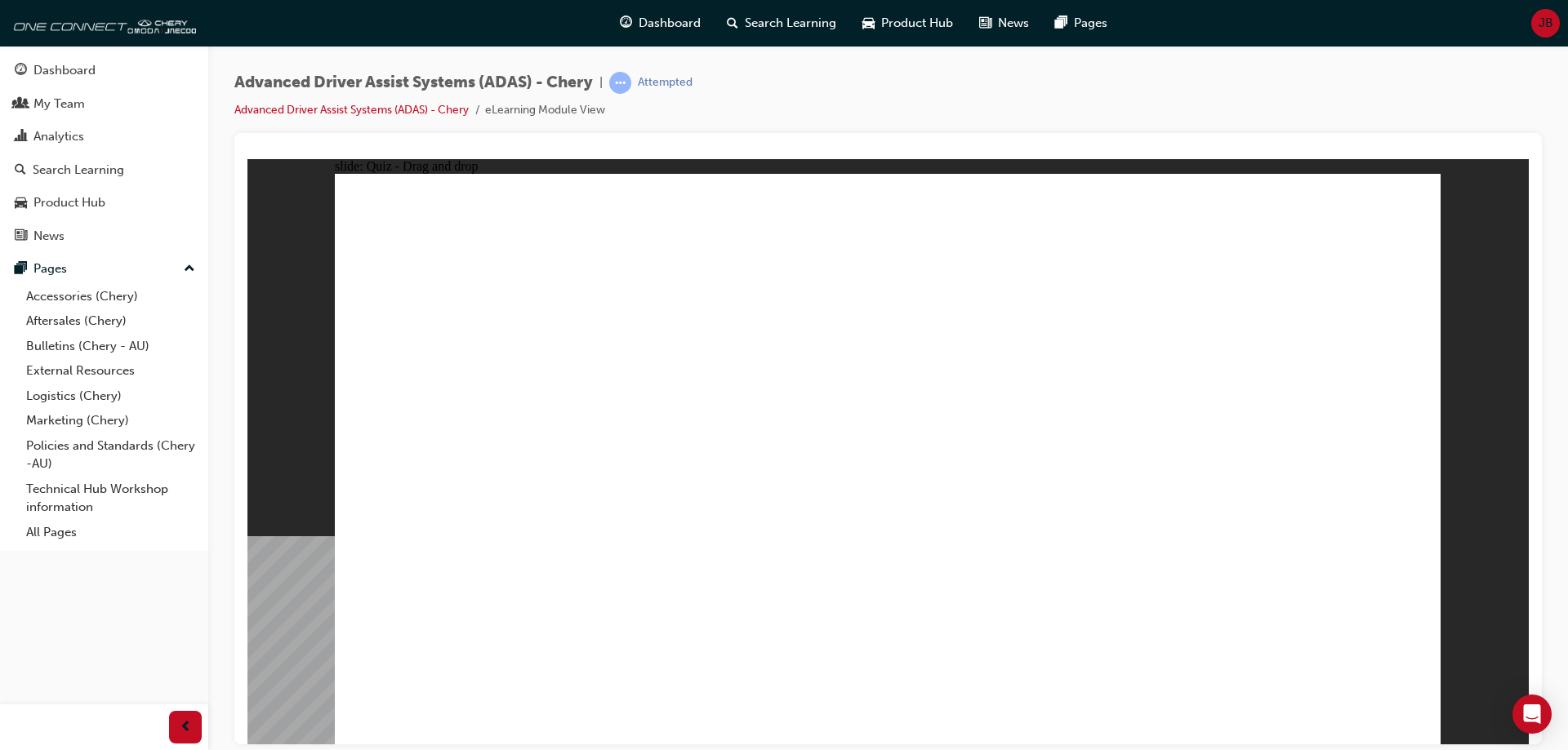
checkbox input "true"
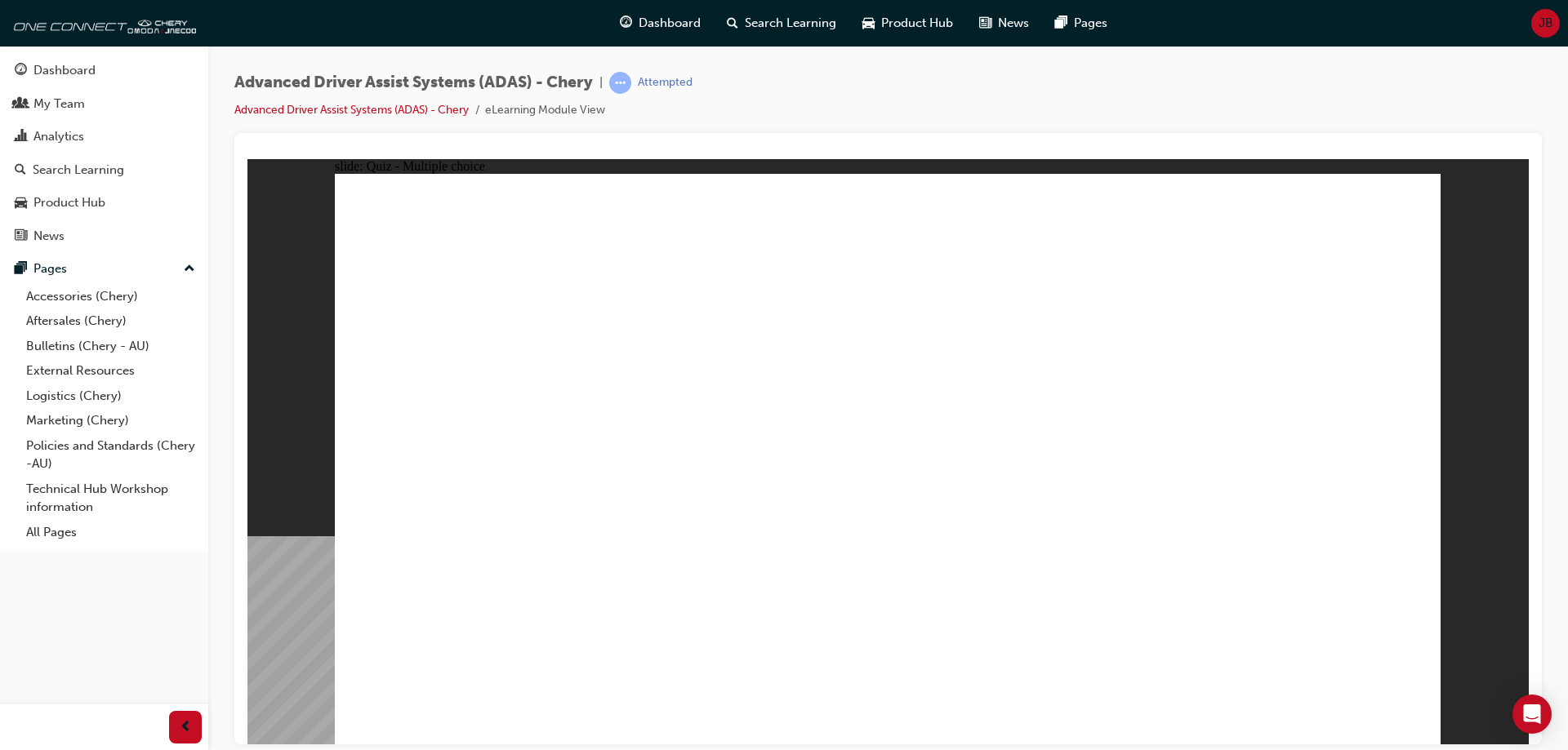
checkbox input "true"
drag, startPoint x: 1087, startPoint y: 418, endPoint x: 1087, endPoint y: 453, distance: 35.0
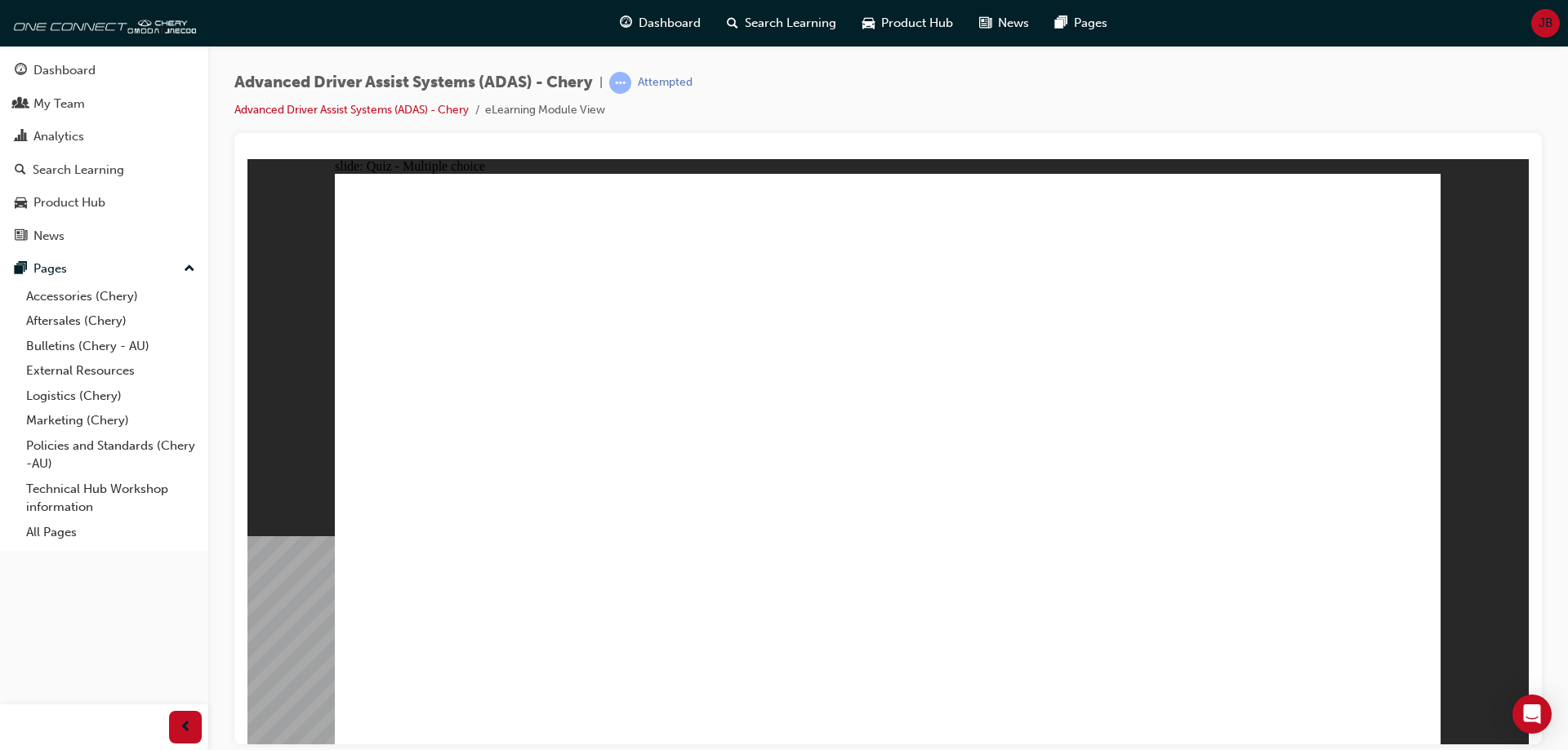
checkbox input "true"
drag, startPoint x: 907, startPoint y: 287, endPoint x: 1006, endPoint y: 513, distance: 246.7
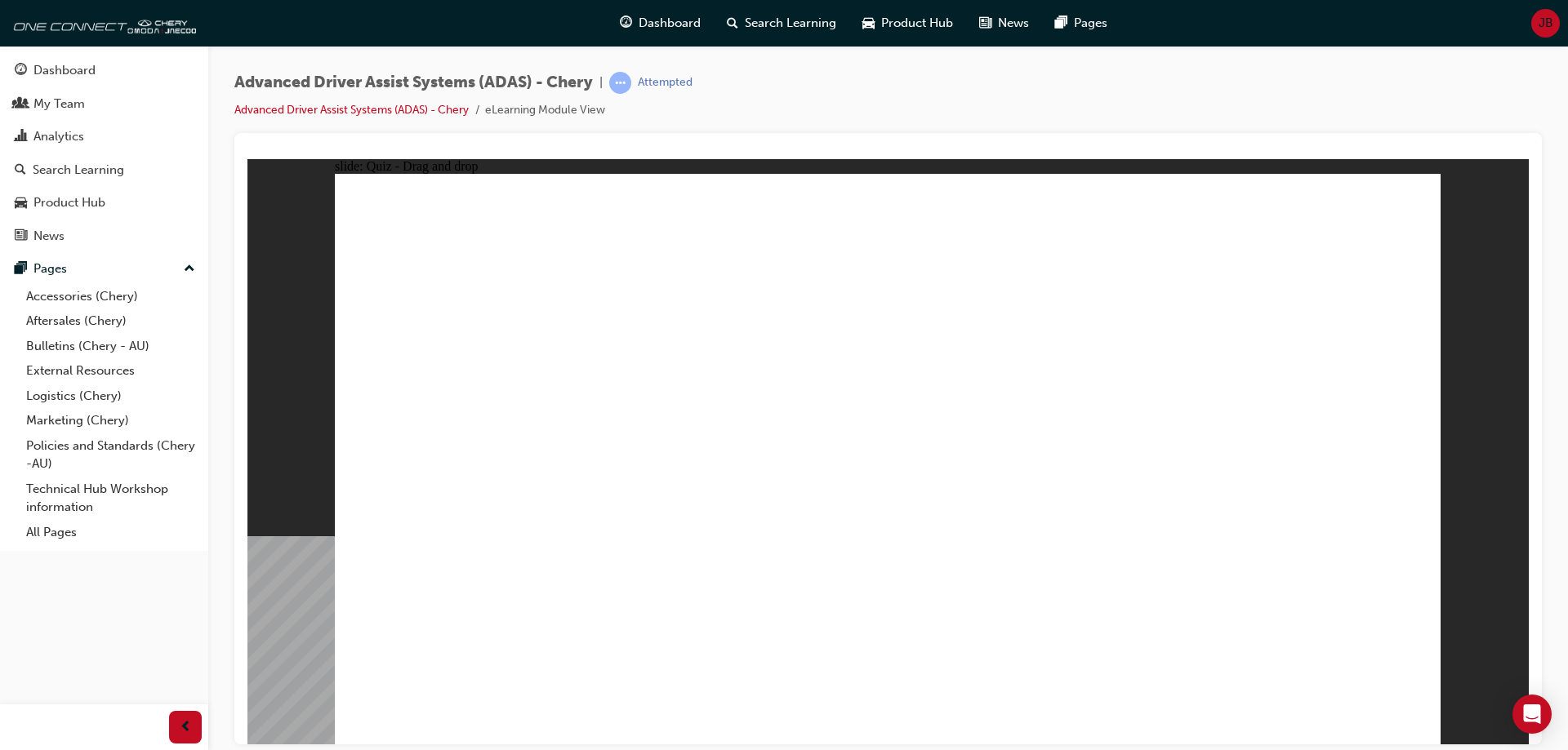
drag, startPoint x: 901, startPoint y: 222, endPoint x: 981, endPoint y: 524, distance: 312.4
drag, startPoint x: 1025, startPoint y: 242, endPoint x: 982, endPoint y: 226, distance: 45.9
drag, startPoint x: 1116, startPoint y: 231, endPoint x: 424, endPoint y: 534, distance: 755.4
drag, startPoint x: 1035, startPoint y: 277, endPoint x: 686, endPoint y: 474, distance: 400.8
drag, startPoint x: 614, startPoint y: 517, endPoint x: 624, endPoint y: 520, distance: 10.4
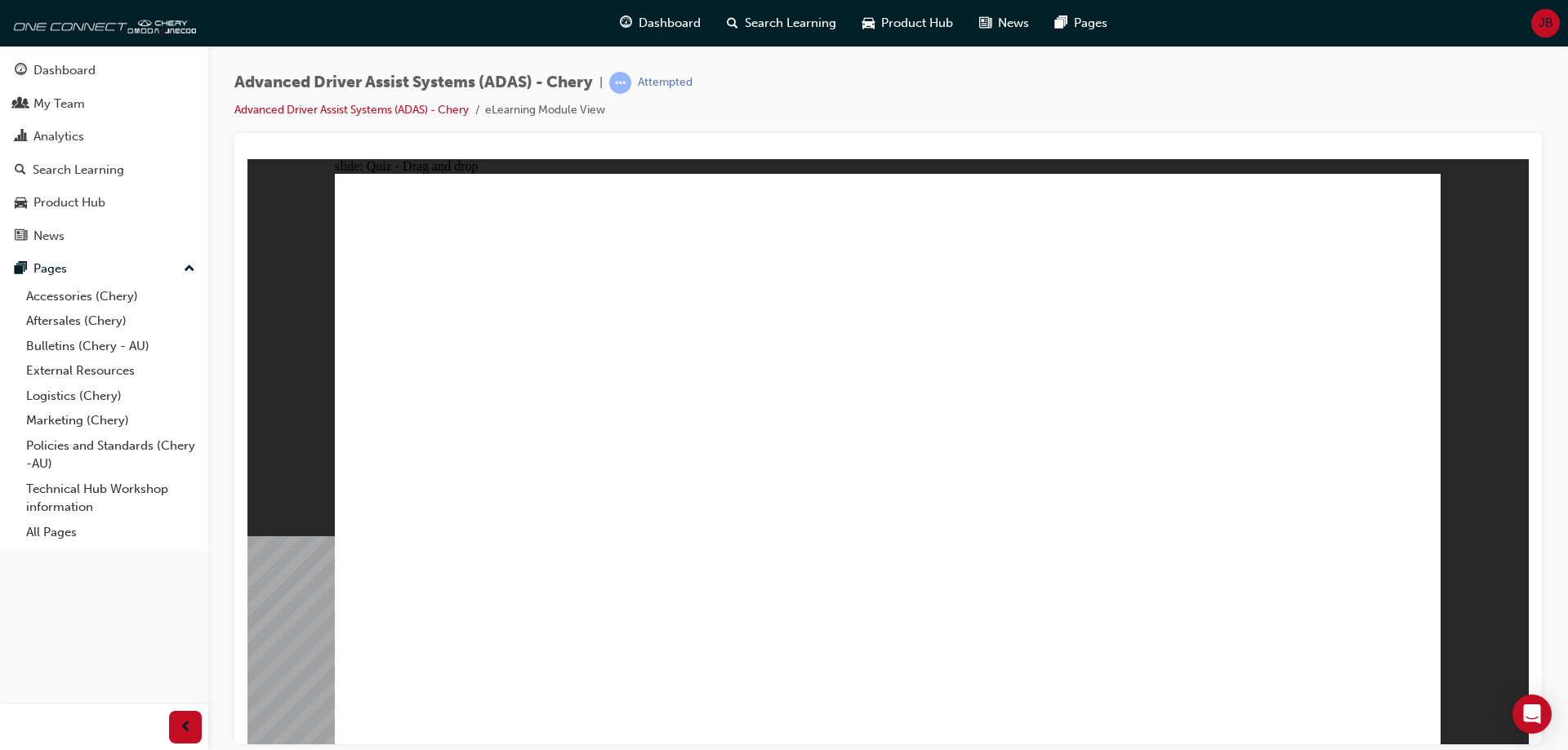
drag, startPoint x: 1021, startPoint y: 290, endPoint x: 519, endPoint y: 555, distance: 567.7
drag, startPoint x: 1137, startPoint y: 277, endPoint x: 660, endPoint y: 538, distance: 543.7
drag, startPoint x: 1262, startPoint y: 289, endPoint x: 1125, endPoint y: 547, distance: 292.1
drag, startPoint x: 1241, startPoint y: 236, endPoint x: 716, endPoint y: 527, distance: 600.3
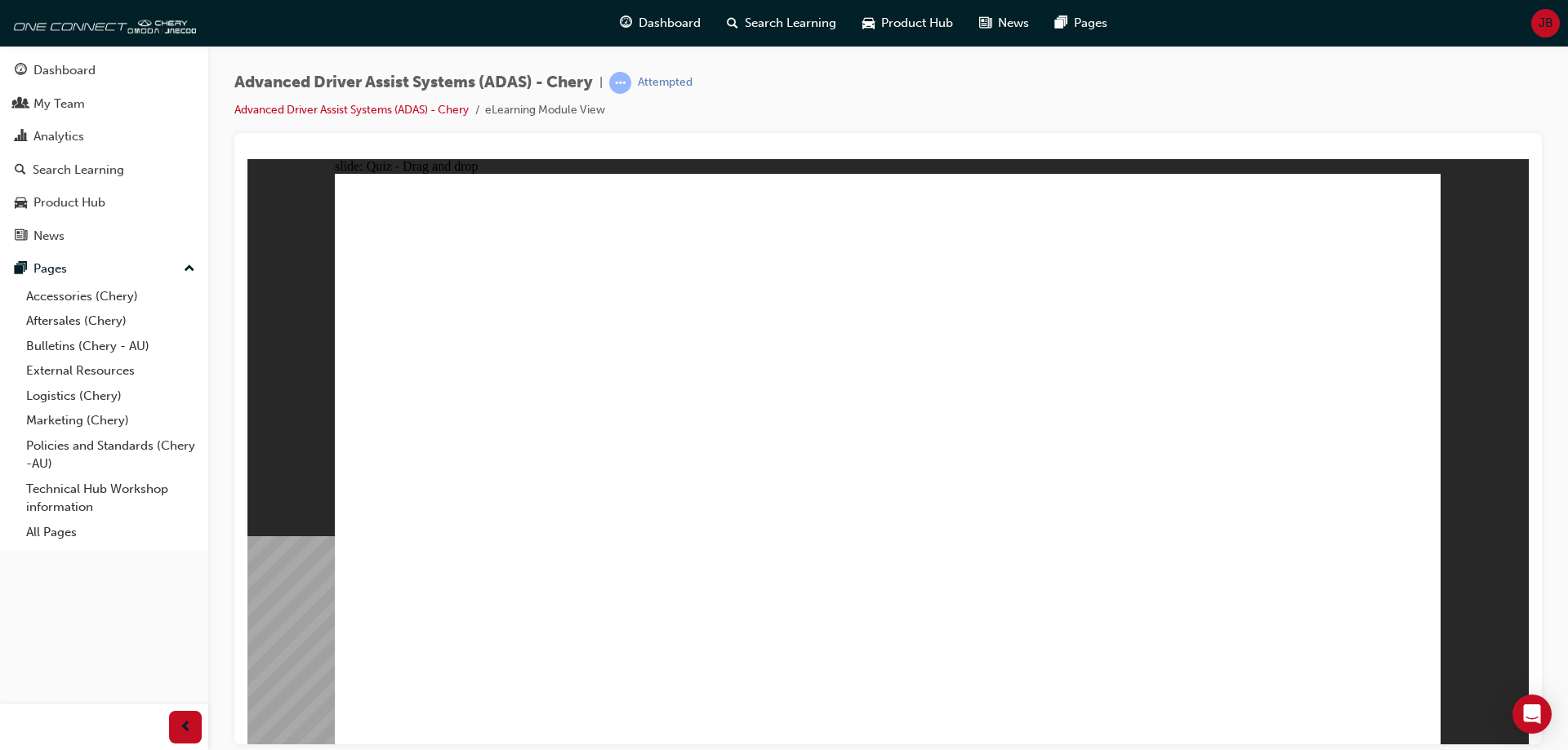
drag, startPoint x: 1027, startPoint y: 240, endPoint x: 573, endPoint y: 563, distance: 557.2
drag, startPoint x: 824, startPoint y: 638, endPoint x: 852, endPoint y: 296, distance: 343.1
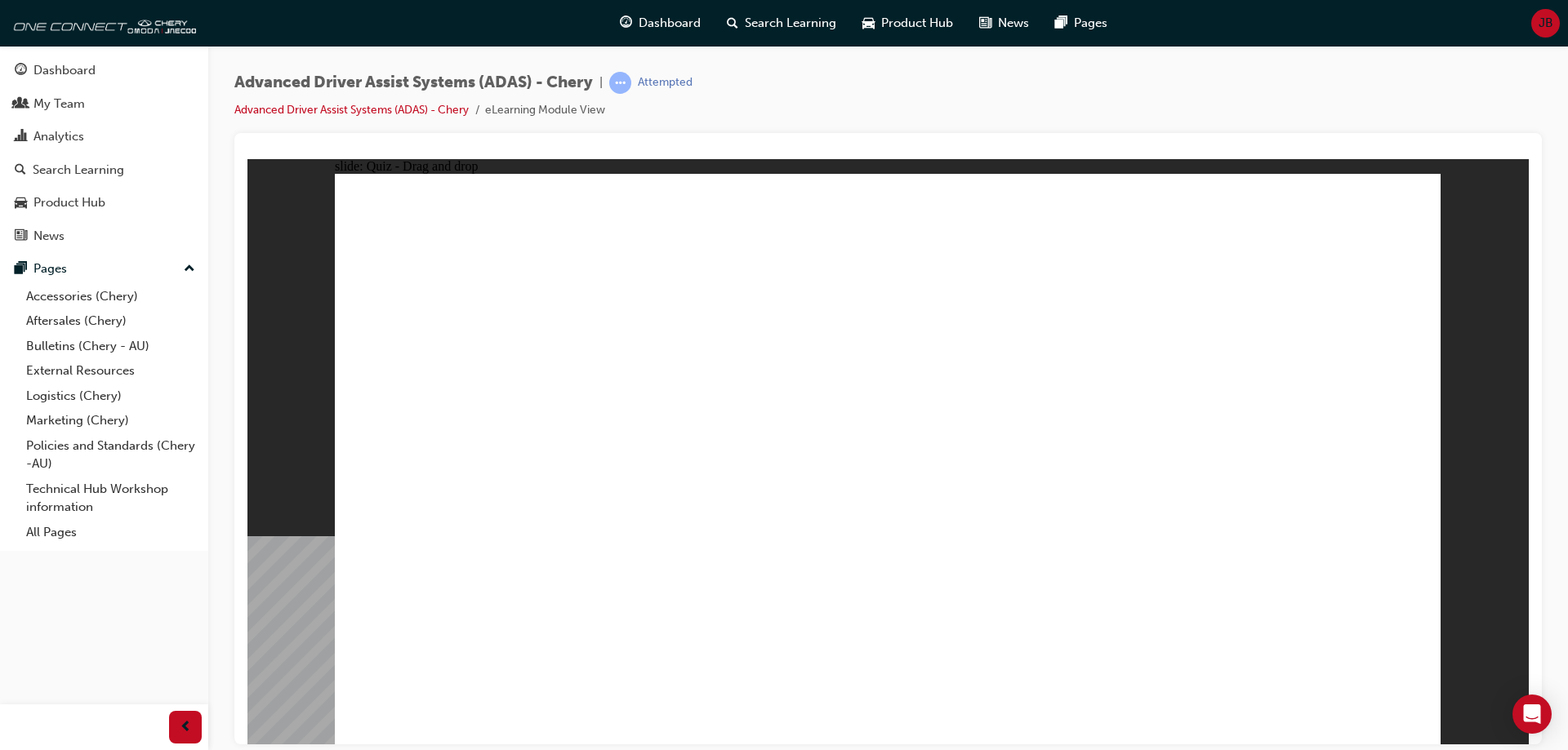
drag, startPoint x: 636, startPoint y: 619, endPoint x: 965, endPoint y: 320, distance: 444.6
drag, startPoint x: 466, startPoint y: 640, endPoint x: 1239, endPoint y: 214, distance: 882.6
drag, startPoint x: 1027, startPoint y: 625, endPoint x: 1289, endPoint y: 281, distance: 432.4
drag, startPoint x: 1184, startPoint y: 630, endPoint x: 1216, endPoint y: 284, distance: 347.5
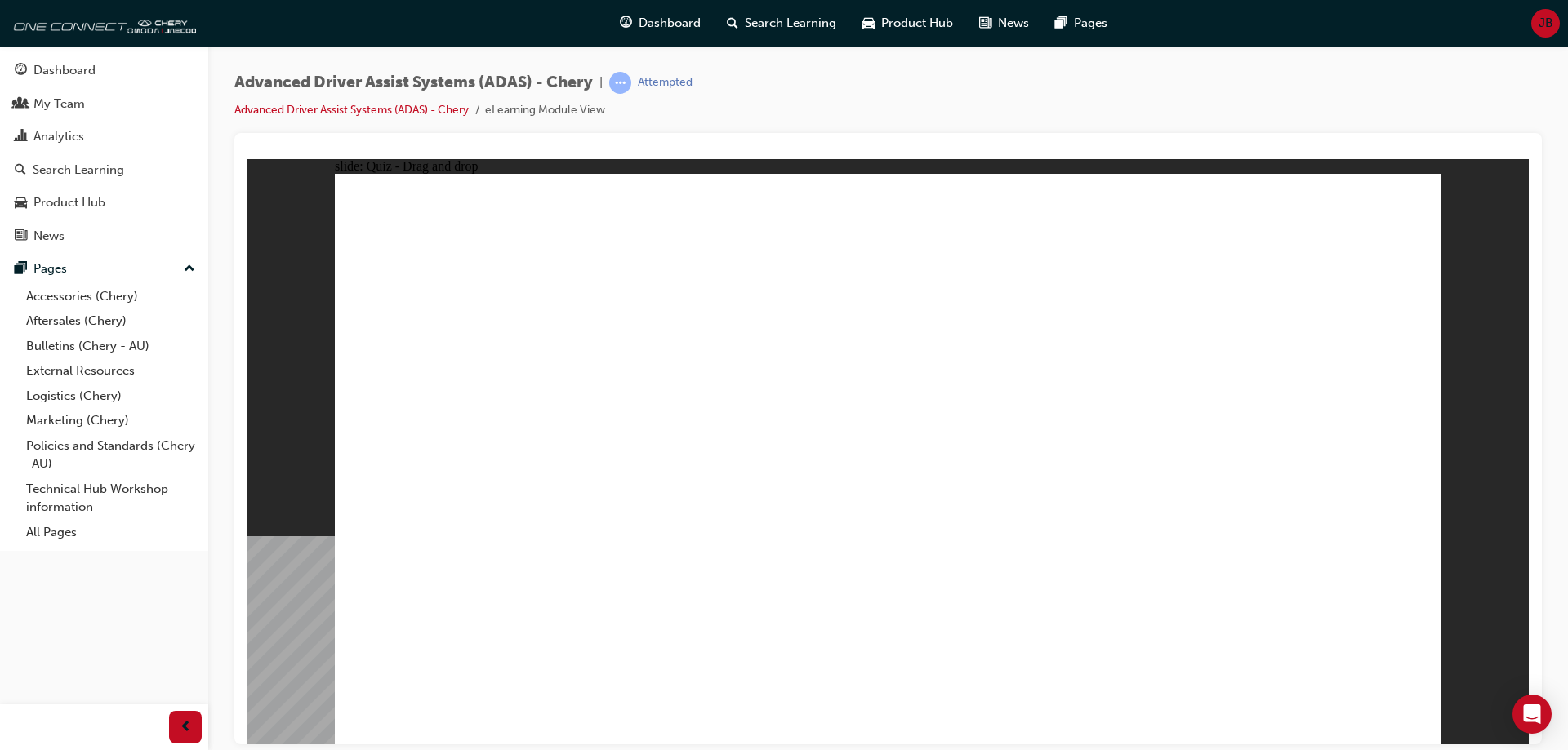
checkbox input "true"
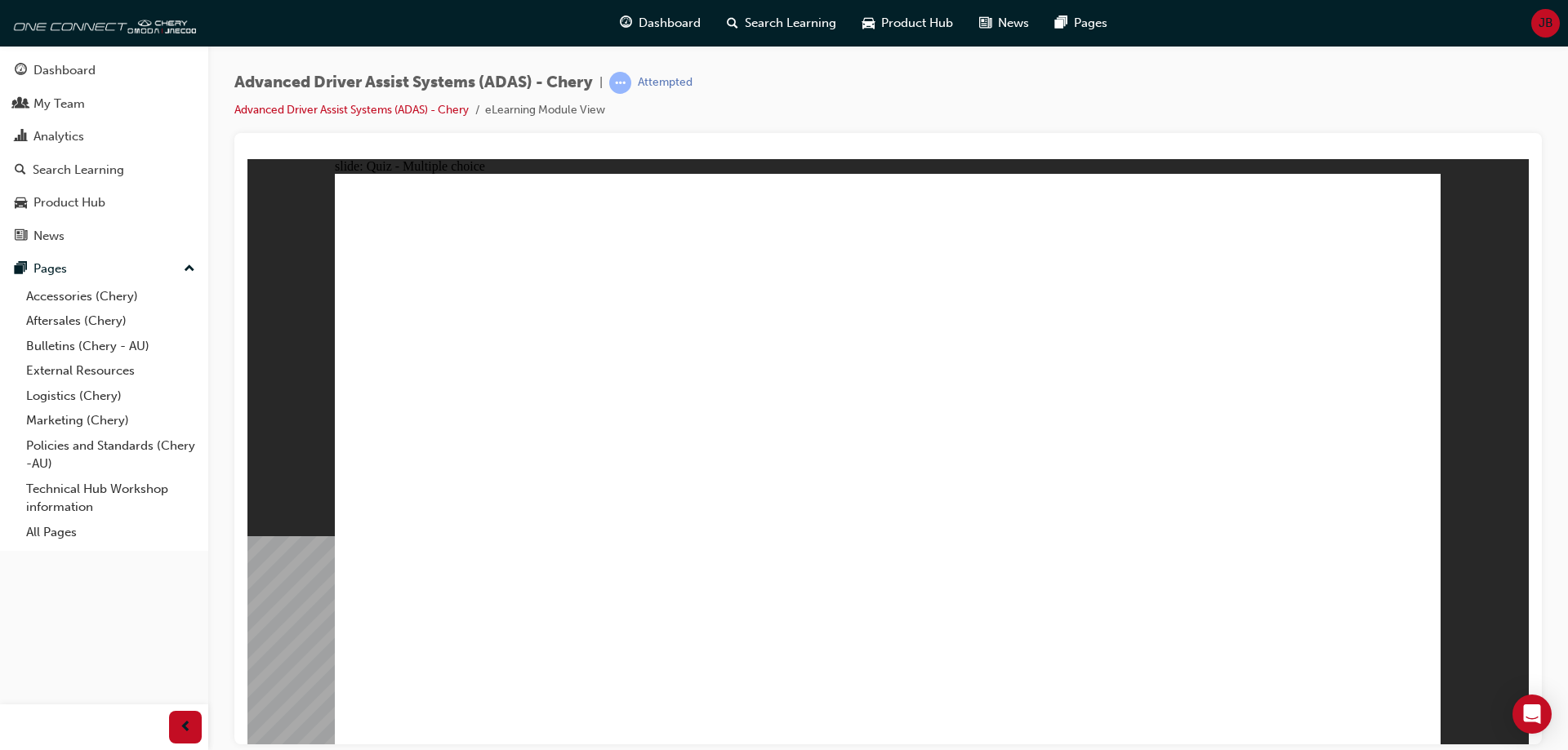
checkbox input "true"
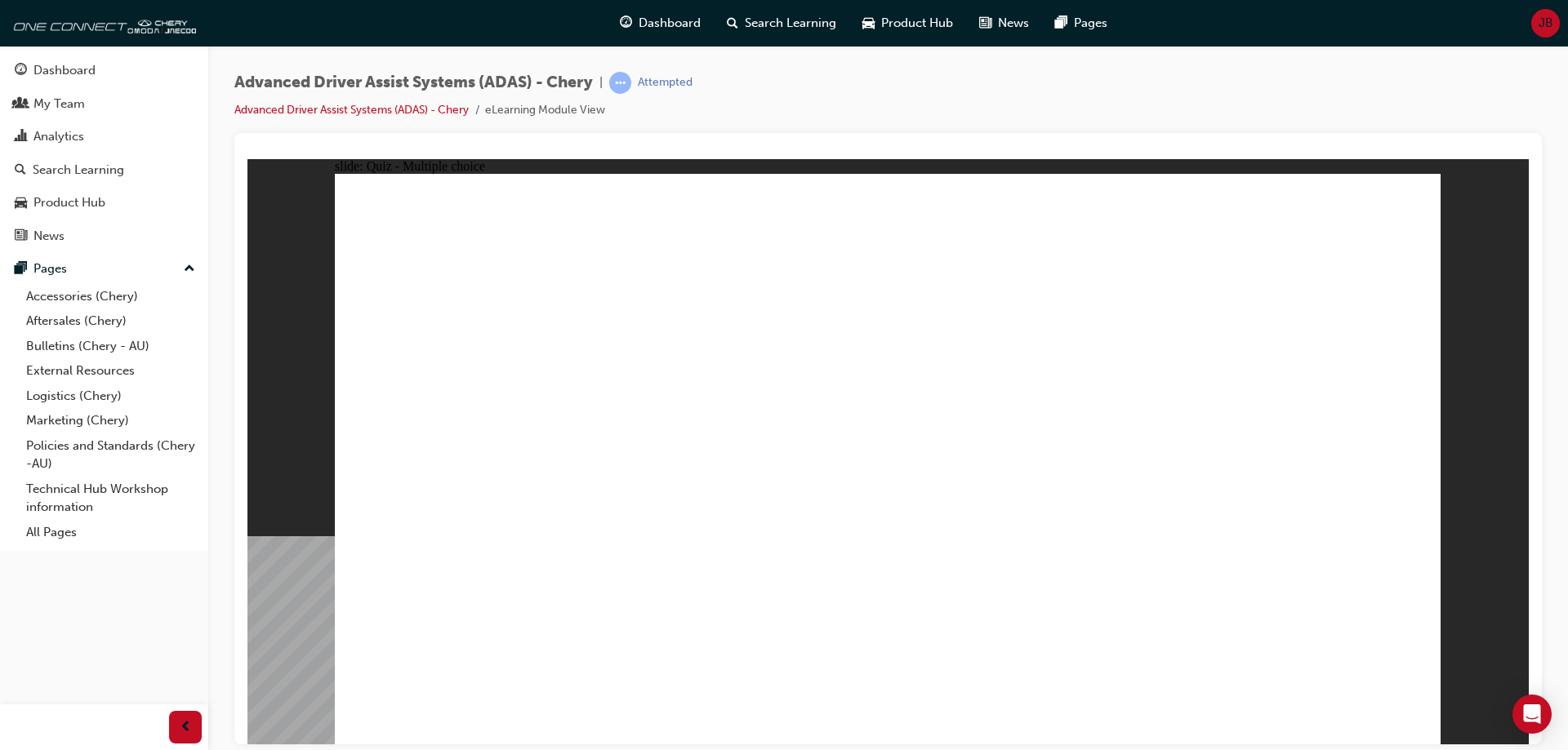
checkbox input "true"
drag, startPoint x: 920, startPoint y: 239, endPoint x: 1009, endPoint y: 406, distance: 189.2
drag, startPoint x: 1049, startPoint y: 238, endPoint x: 1092, endPoint y: 413, distance: 180.2
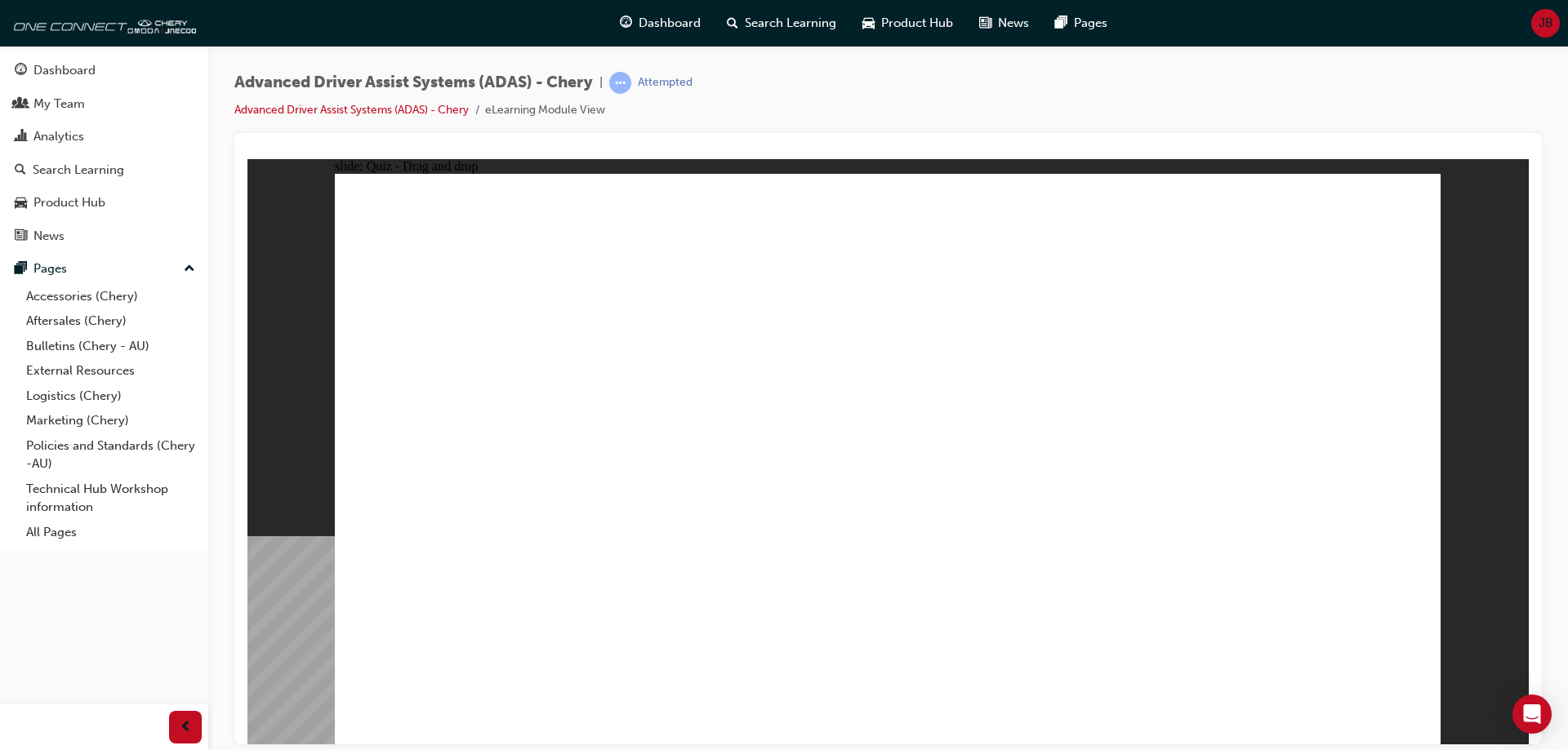
drag, startPoint x: 1167, startPoint y: 225, endPoint x: 584, endPoint y: 524, distance: 655.2
drag, startPoint x: 1265, startPoint y: 231, endPoint x: 1111, endPoint y: 535, distance: 340.8
drag, startPoint x: 923, startPoint y: 292, endPoint x: 1203, endPoint y: 540, distance: 374.0
drag, startPoint x: 1046, startPoint y: 276, endPoint x: 592, endPoint y: 529, distance: 519.7
drag, startPoint x: 1127, startPoint y: 278, endPoint x: 642, endPoint y: 520, distance: 542.0
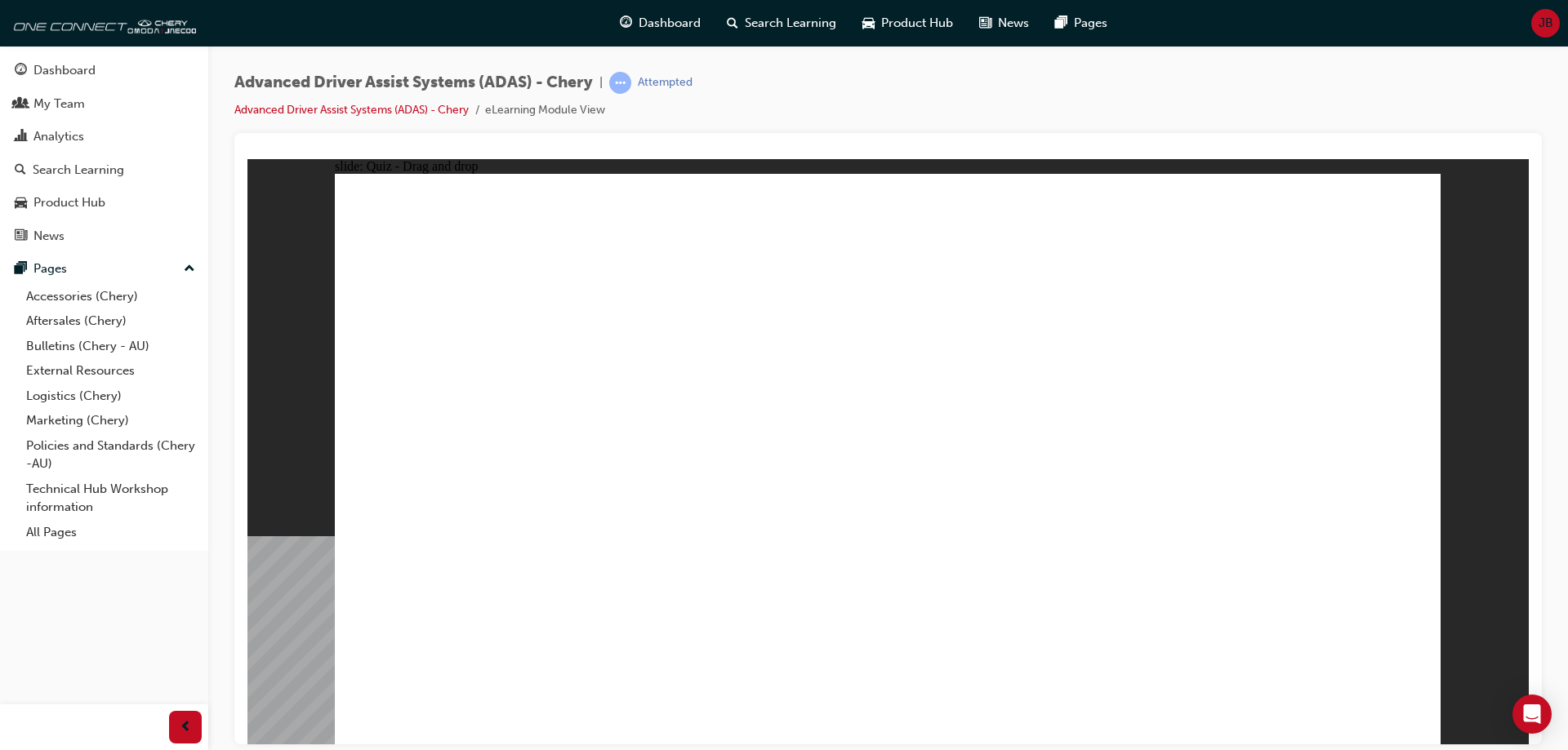
drag, startPoint x: 1274, startPoint y: 293, endPoint x: 995, endPoint y: 563, distance: 388.3
drag, startPoint x: 841, startPoint y: 632, endPoint x: 861, endPoint y: 304, distance: 328.6
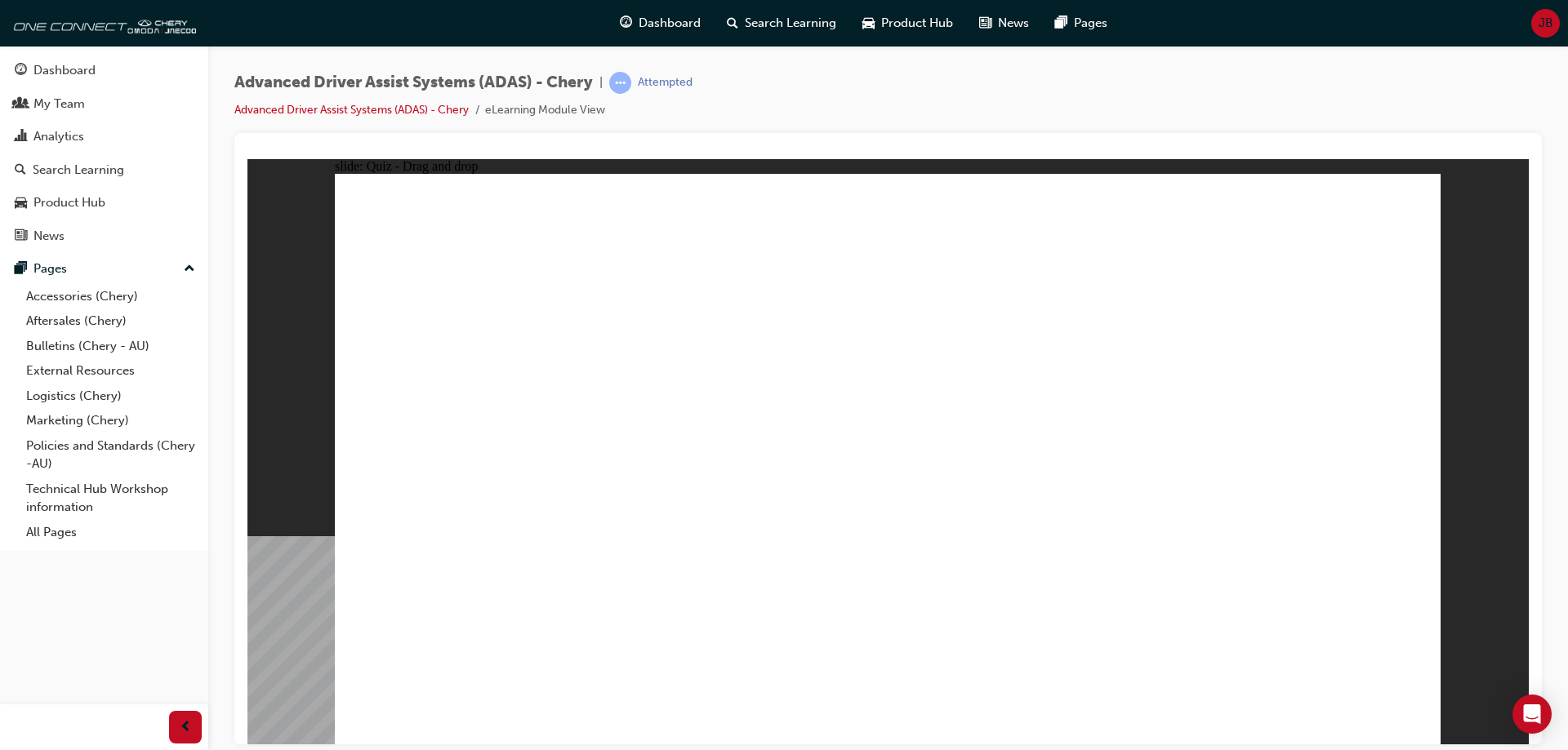
drag, startPoint x: 592, startPoint y: 626, endPoint x: 911, endPoint y: 383, distance: 401.0
drag, startPoint x: 451, startPoint y: 633, endPoint x: 1236, endPoint y: 318, distance: 845.8
drag, startPoint x: 1017, startPoint y: 632, endPoint x: 1200, endPoint y: 341, distance: 343.8
drag, startPoint x: 1196, startPoint y: 631, endPoint x: 1236, endPoint y: 307, distance: 326.5
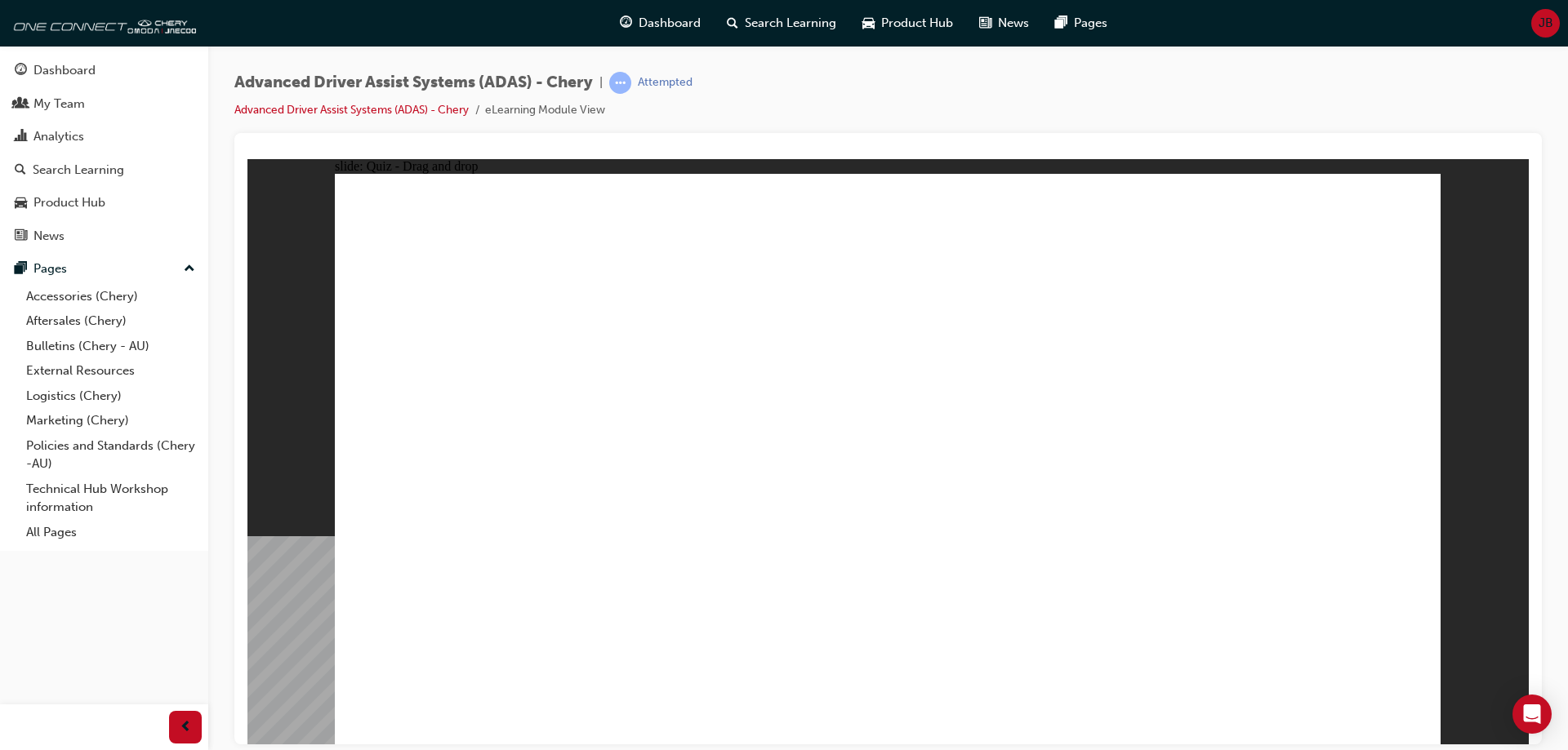
checkbox input "true"
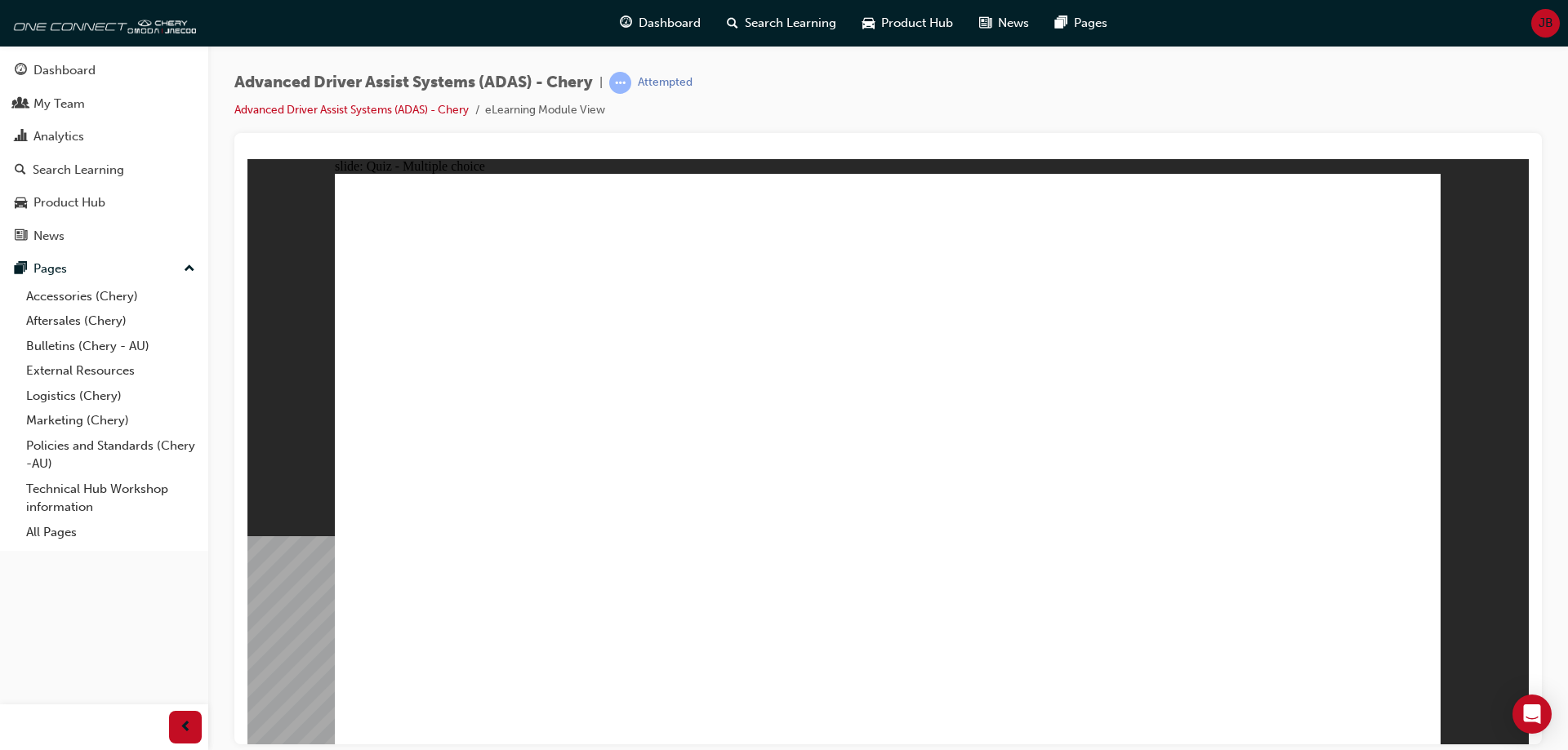
checkbox input "true"
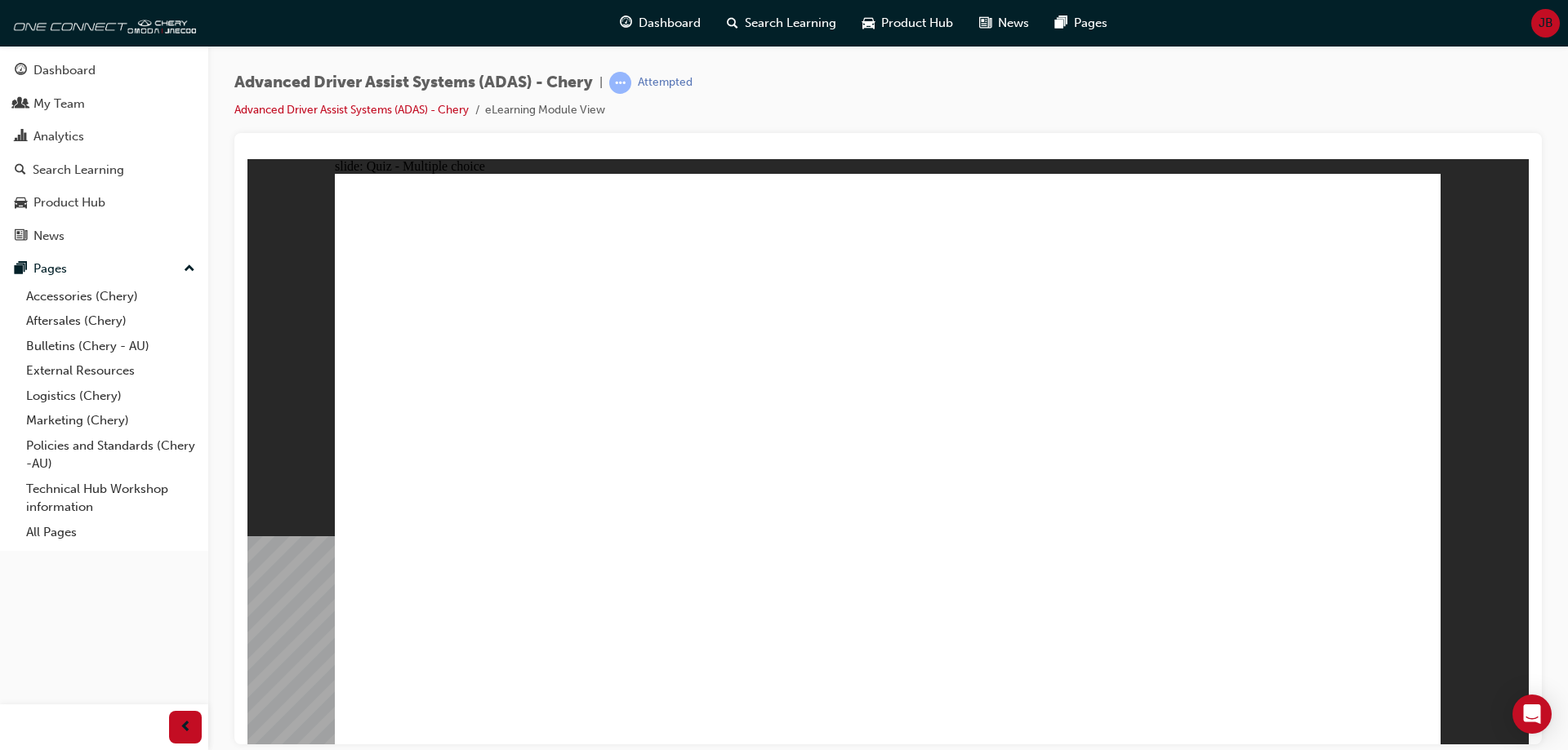
checkbox input "true"
drag, startPoint x: 897, startPoint y: 230, endPoint x: 907, endPoint y: 538, distance: 308.2
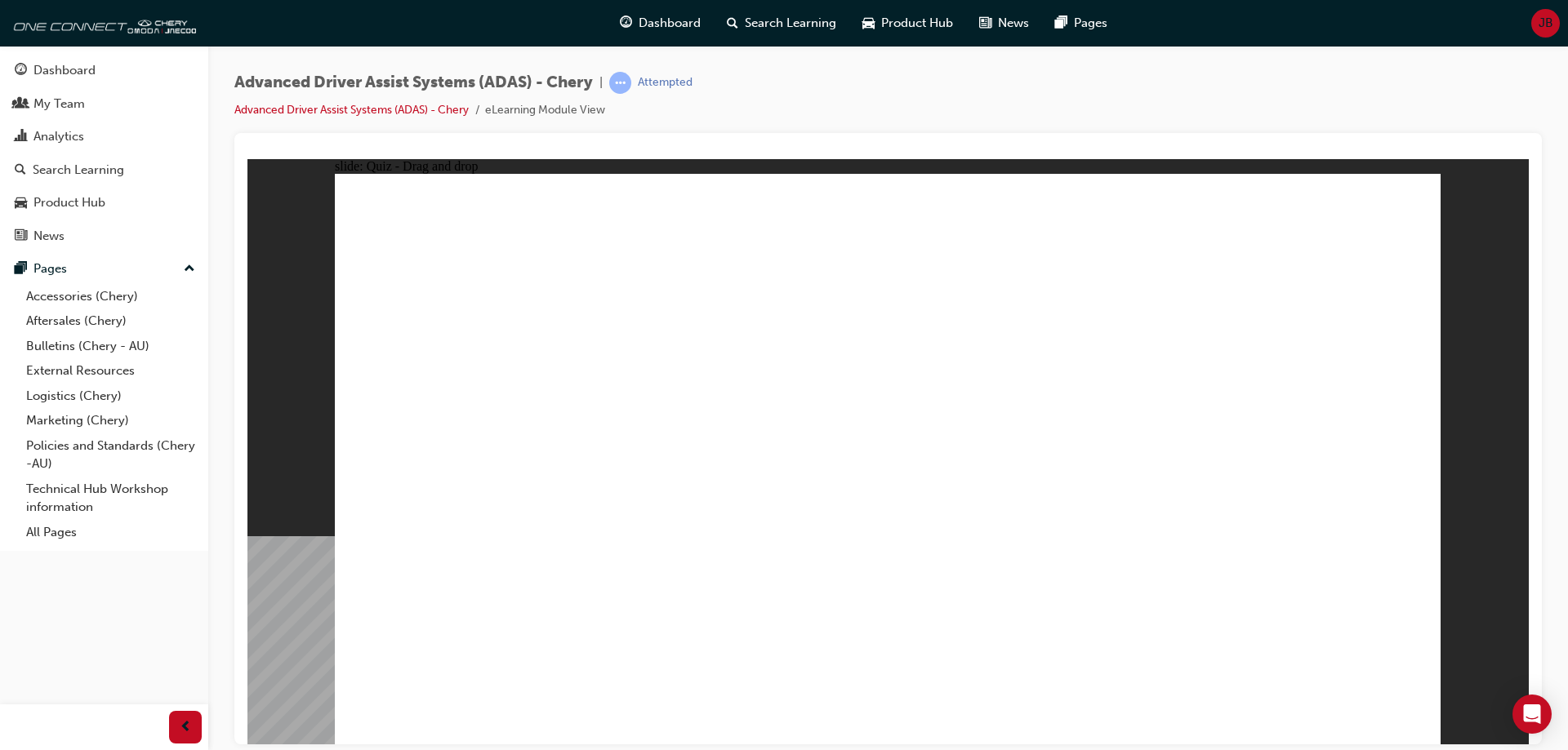
drag, startPoint x: 1127, startPoint y: 228, endPoint x: 453, endPoint y: 515, distance: 732.6
drag, startPoint x: 1250, startPoint y: 234, endPoint x: 570, endPoint y: 526, distance: 740.0
drag, startPoint x: 931, startPoint y: 280, endPoint x: 1009, endPoint y: 520, distance: 252.4
drag, startPoint x: 1041, startPoint y: 277, endPoint x: 724, endPoint y: 527, distance: 403.7
drag, startPoint x: 1146, startPoint y: 286, endPoint x: 741, endPoint y: 539, distance: 477.5
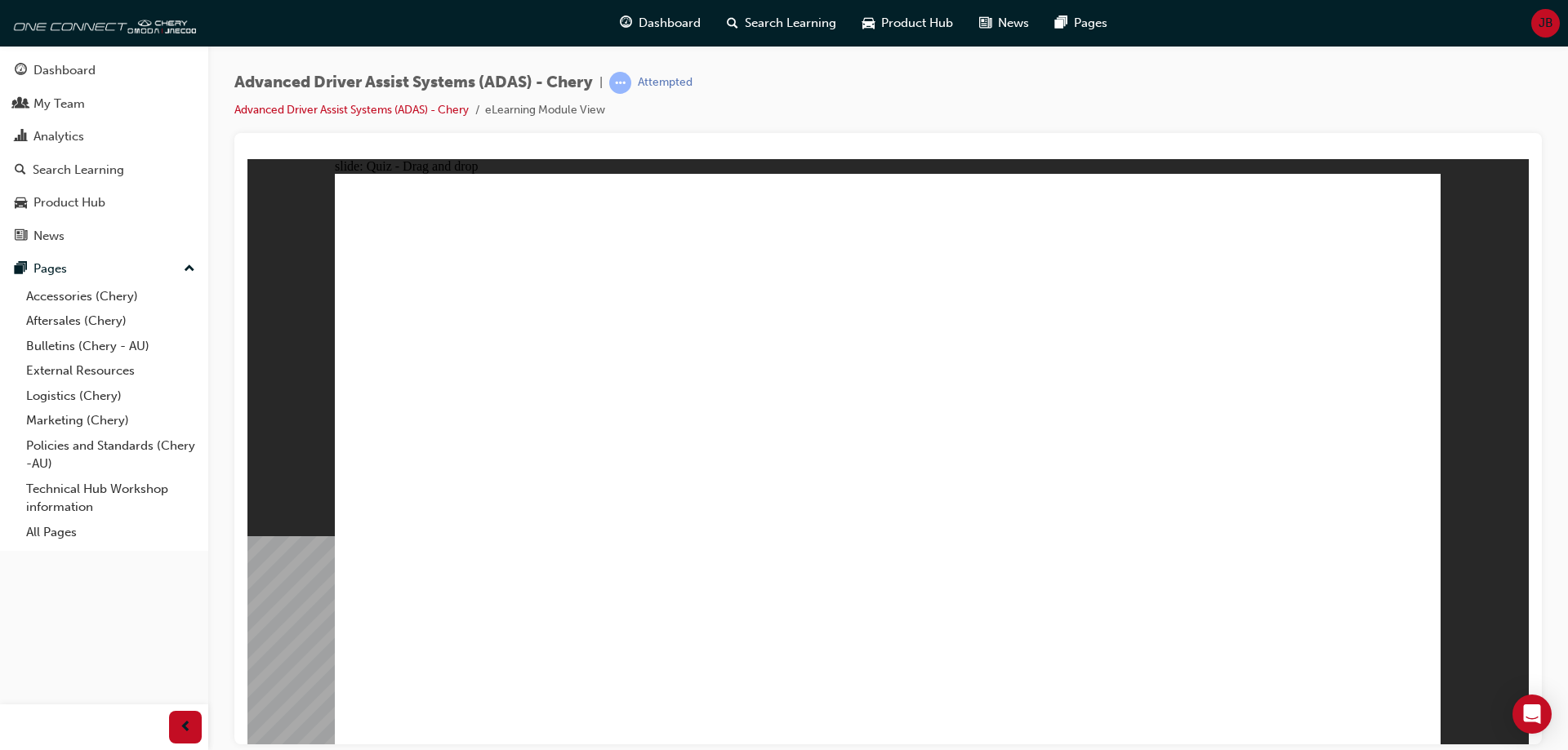
drag, startPoint x: 1262, startPoint y: 264, endPoint x: 1261, endPoint y: 276, distance: 12.0
drag, startPoint x: 1260, startPoint y: 276, endPoint x: 1121, endPoint y: 525, distance: 285.2
drag, startPoint x: 1032, startPoint y: 232, endPoint x: 1200, endPoint y: 565, distance: 373.0
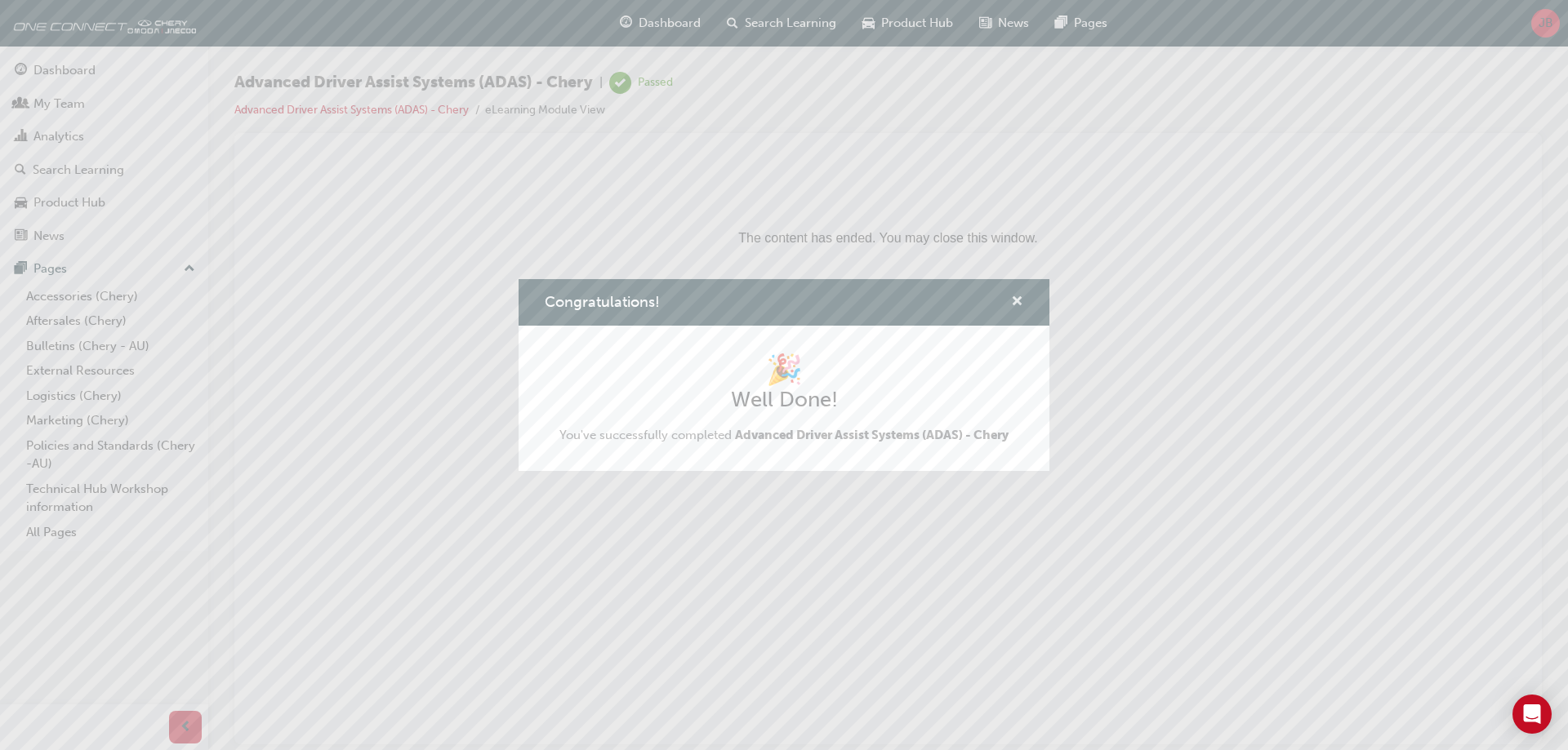
click at [1018, 300] on span "cross-icon" at bounding box center [1017, 302] width 12 height 14
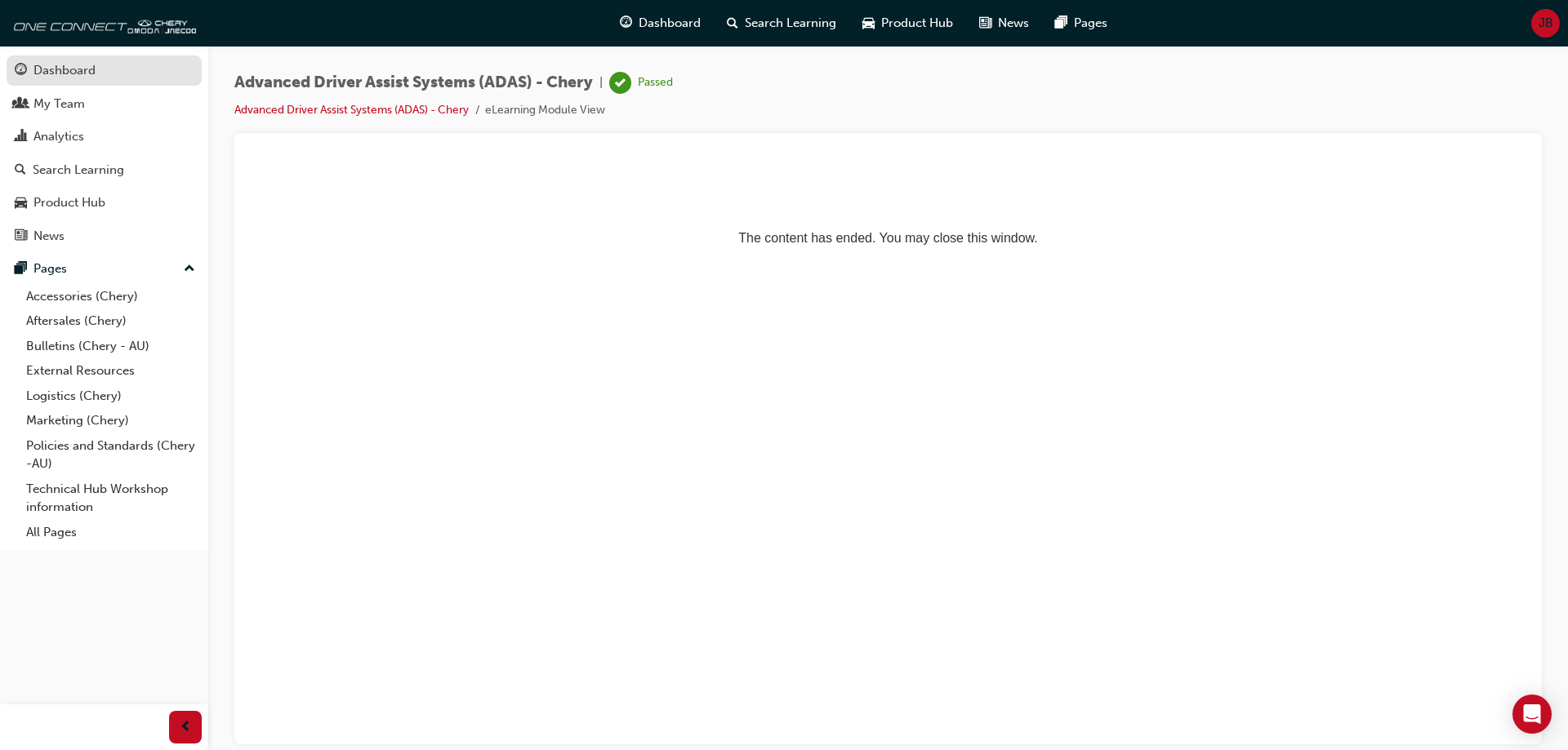
click at [52, 63] on div "Dashboard" at bounding box center [64, 71] width 62 height 19
